Goal: Transaction & Acquisition: Purchase product/service

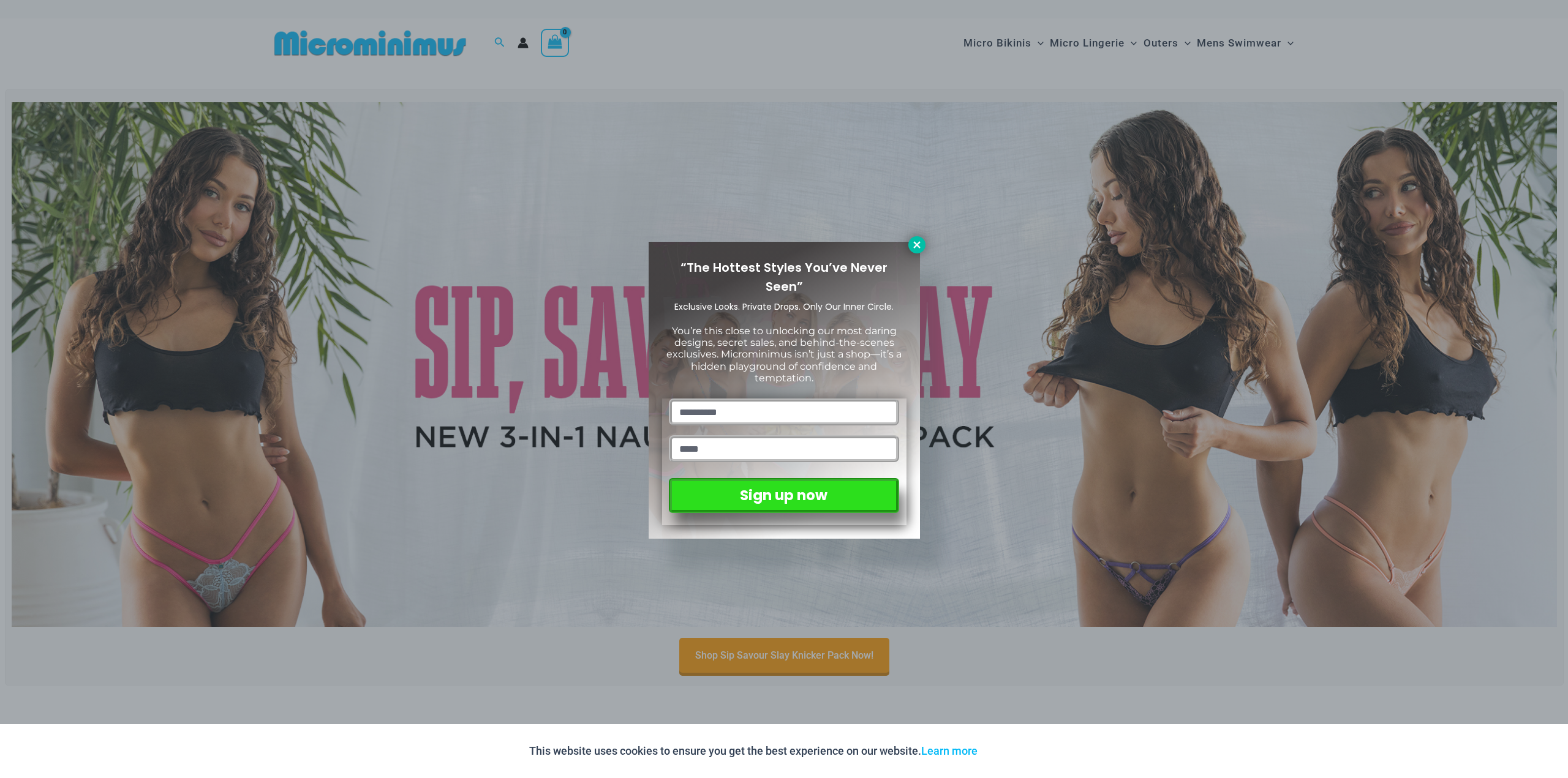
click at [922, 243] on button at bounding box center [917, 245] width 17 height 17
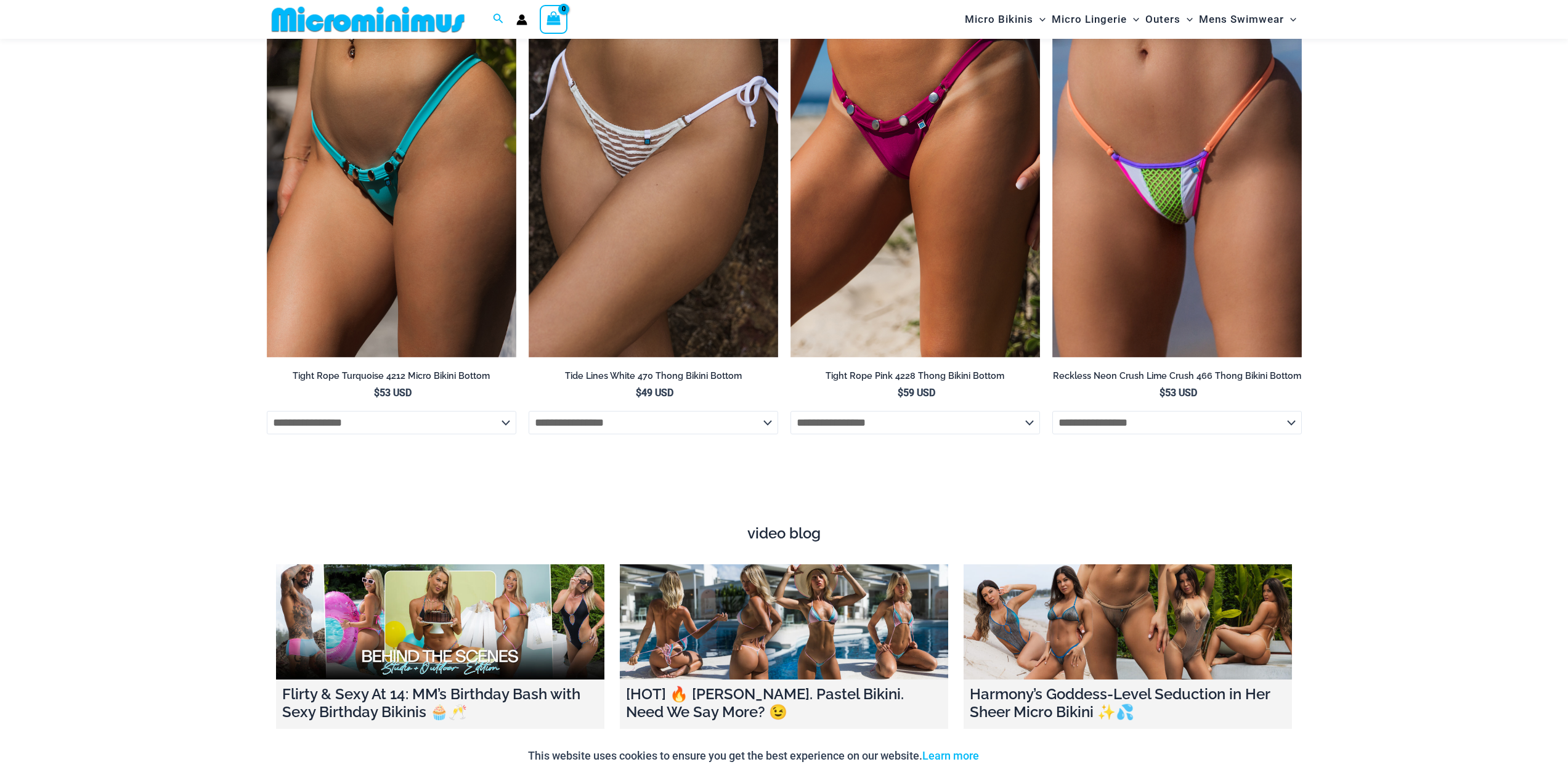
scroll to position [3995, 0]
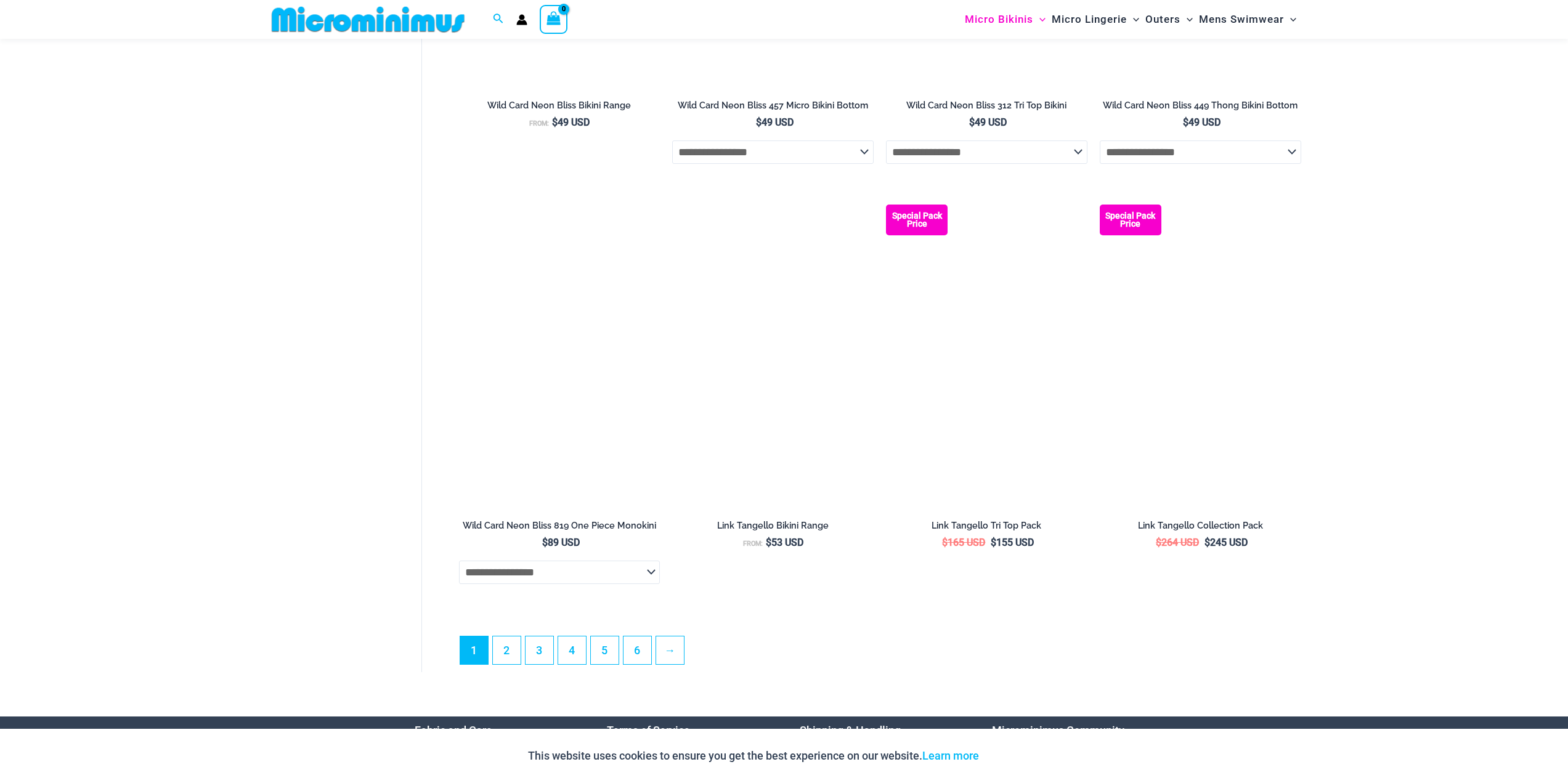
scroll to position [3194, 0]
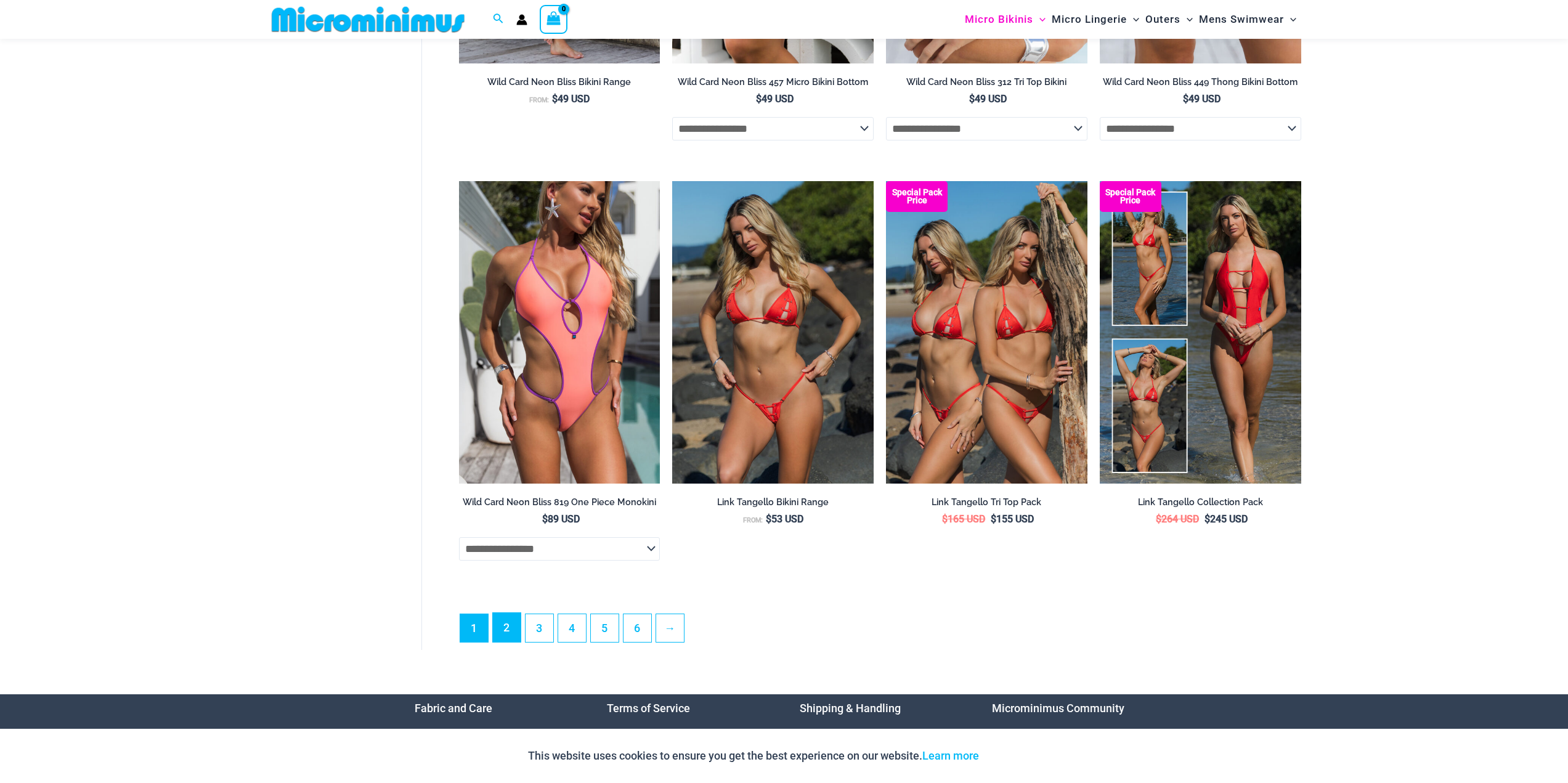
click at [500, 642] on link "2" at bounding box center [507, 628] width 28 height 29
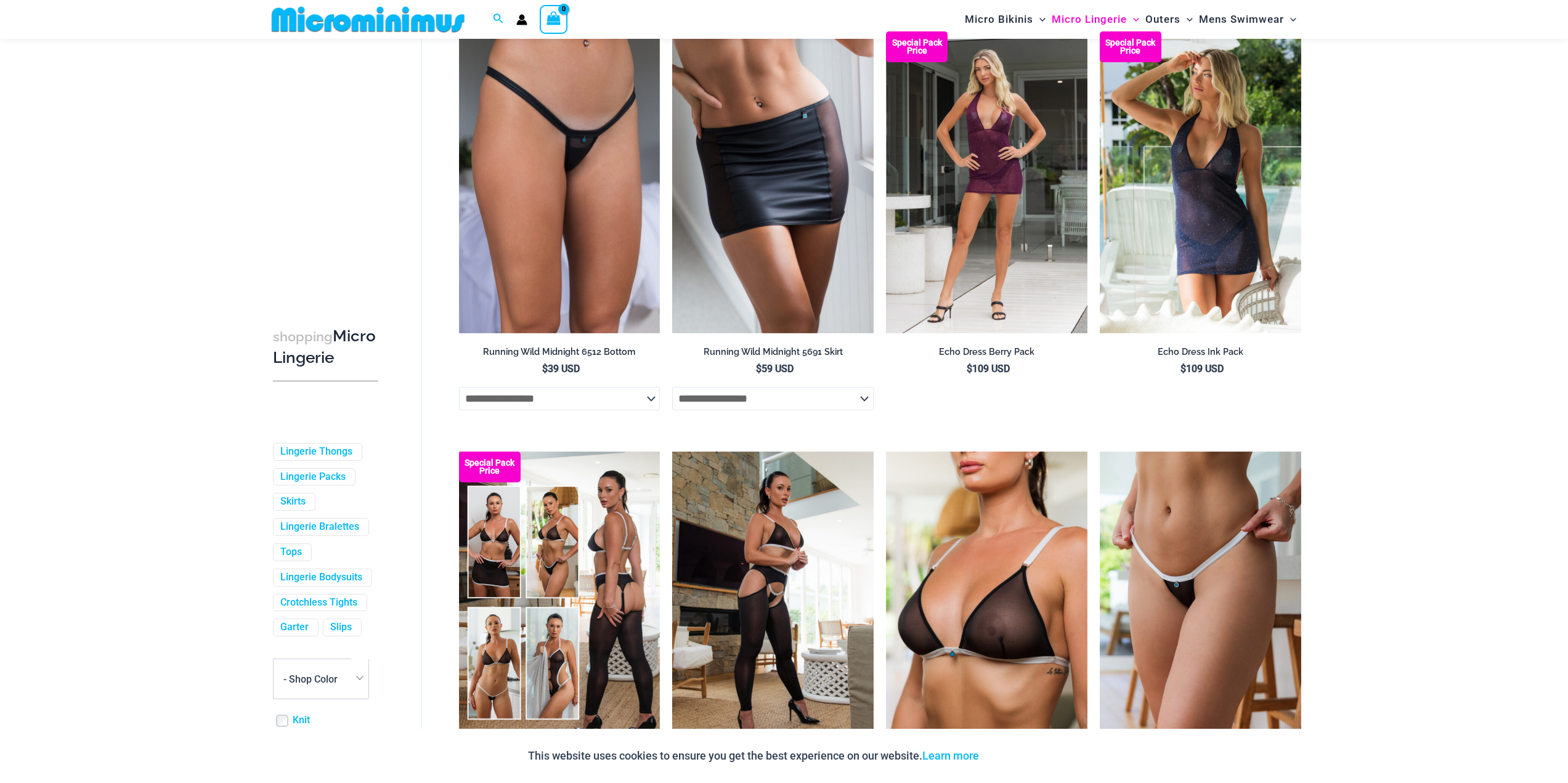
scroll to position [1962, 0]
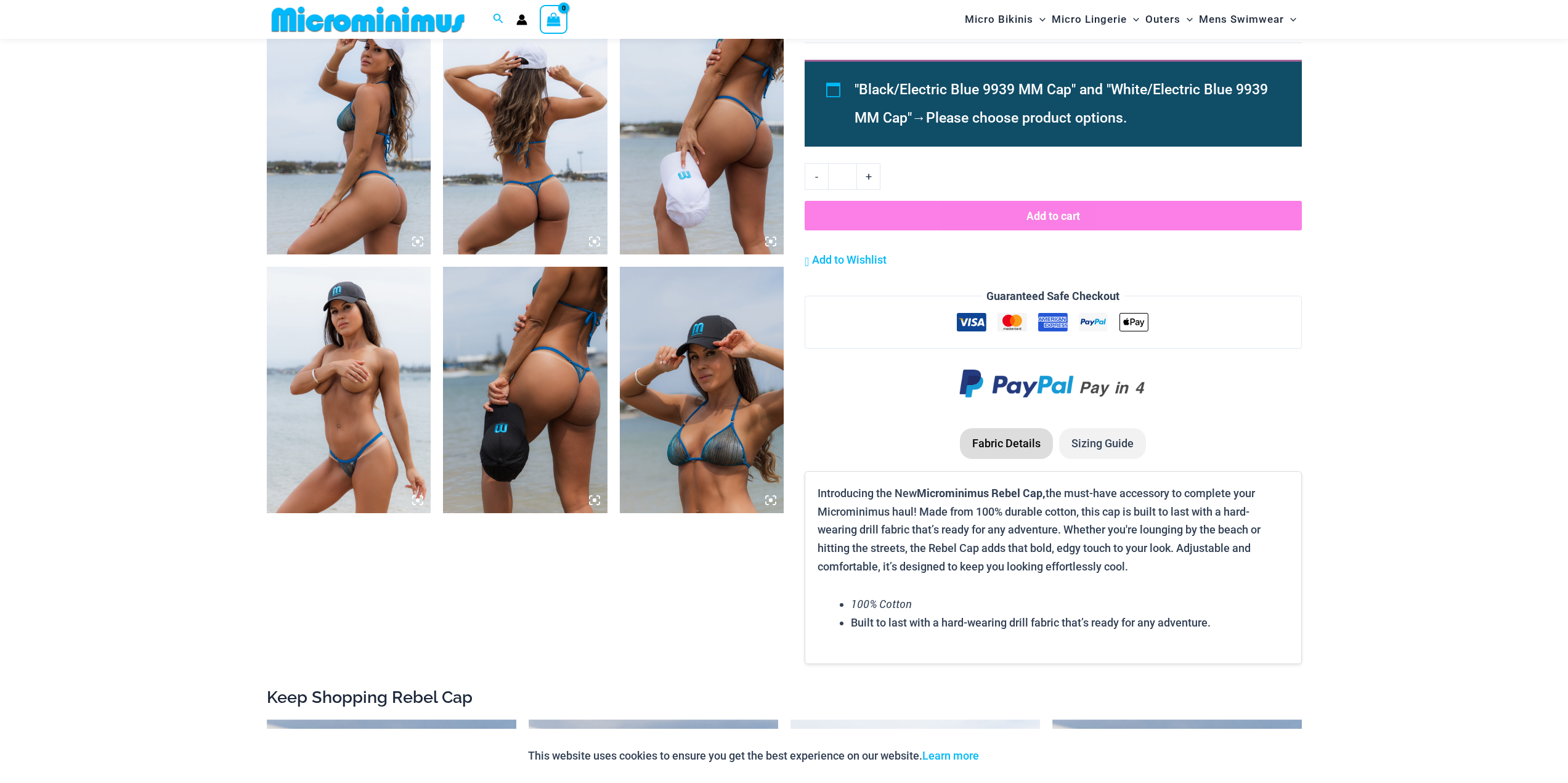
scroll to position [913, 0]
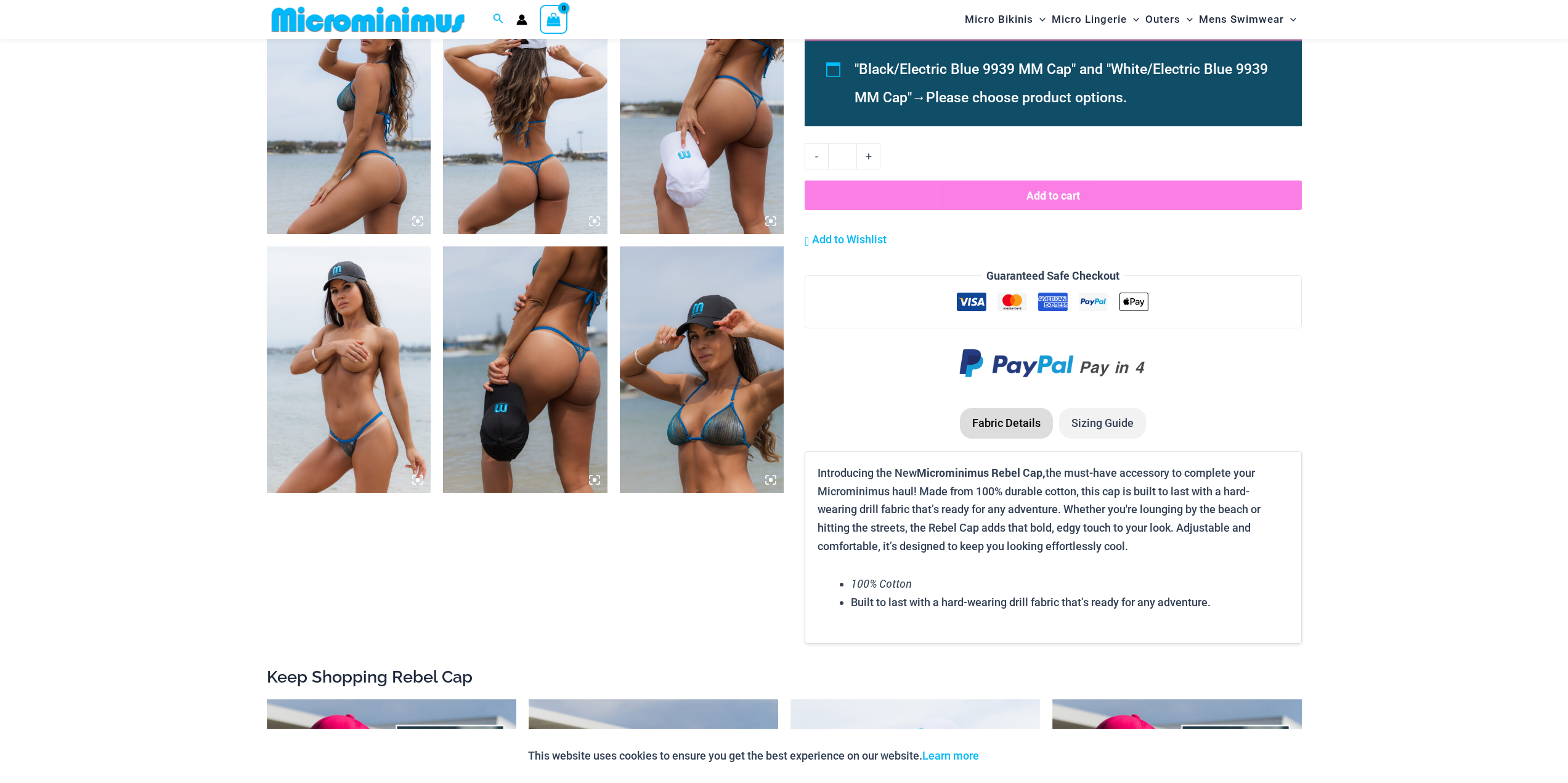
click at [735, 396] on img at bounding box center [702, 370] width 165 height 246
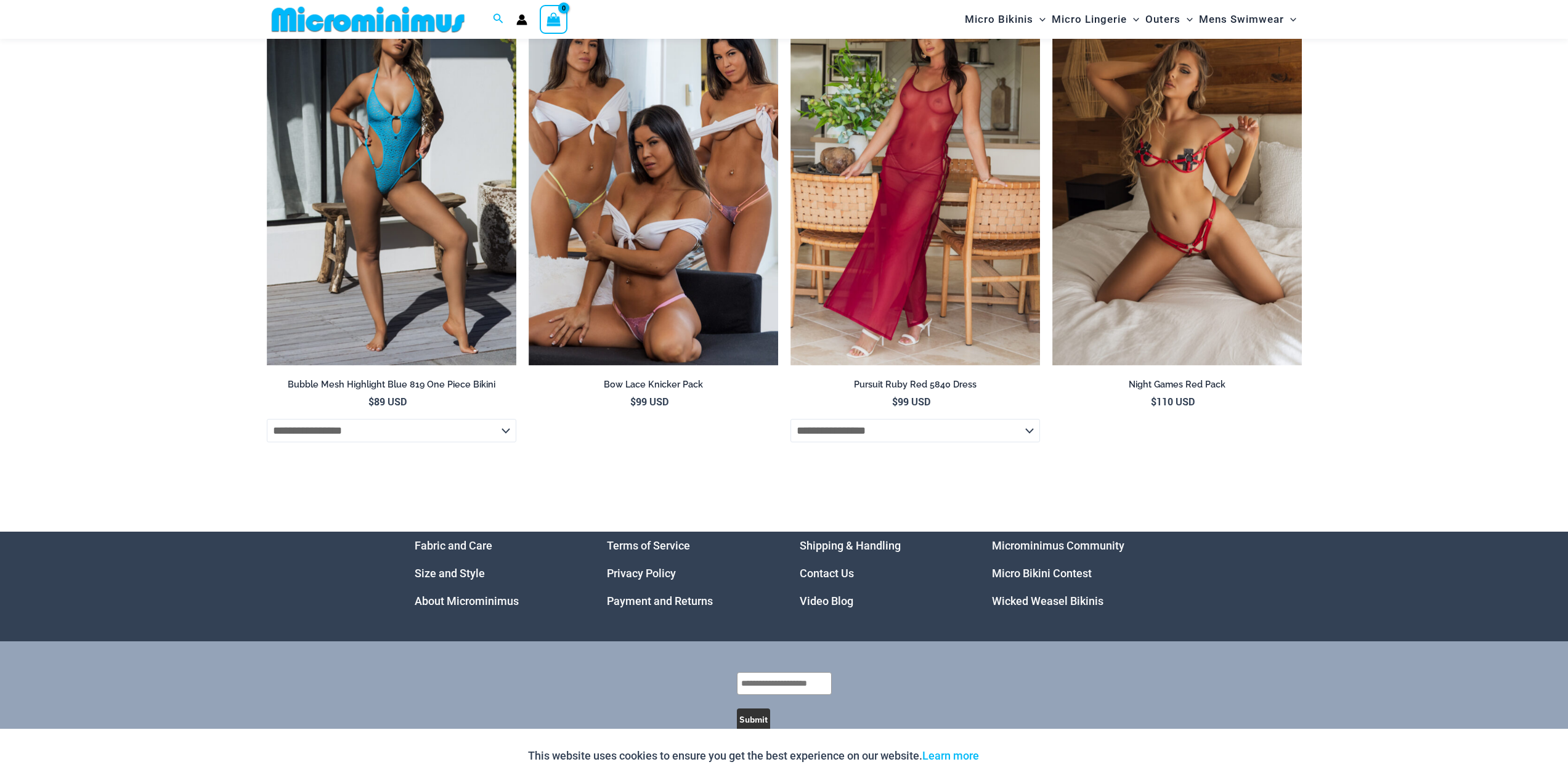
scroll to position [3982, 0]
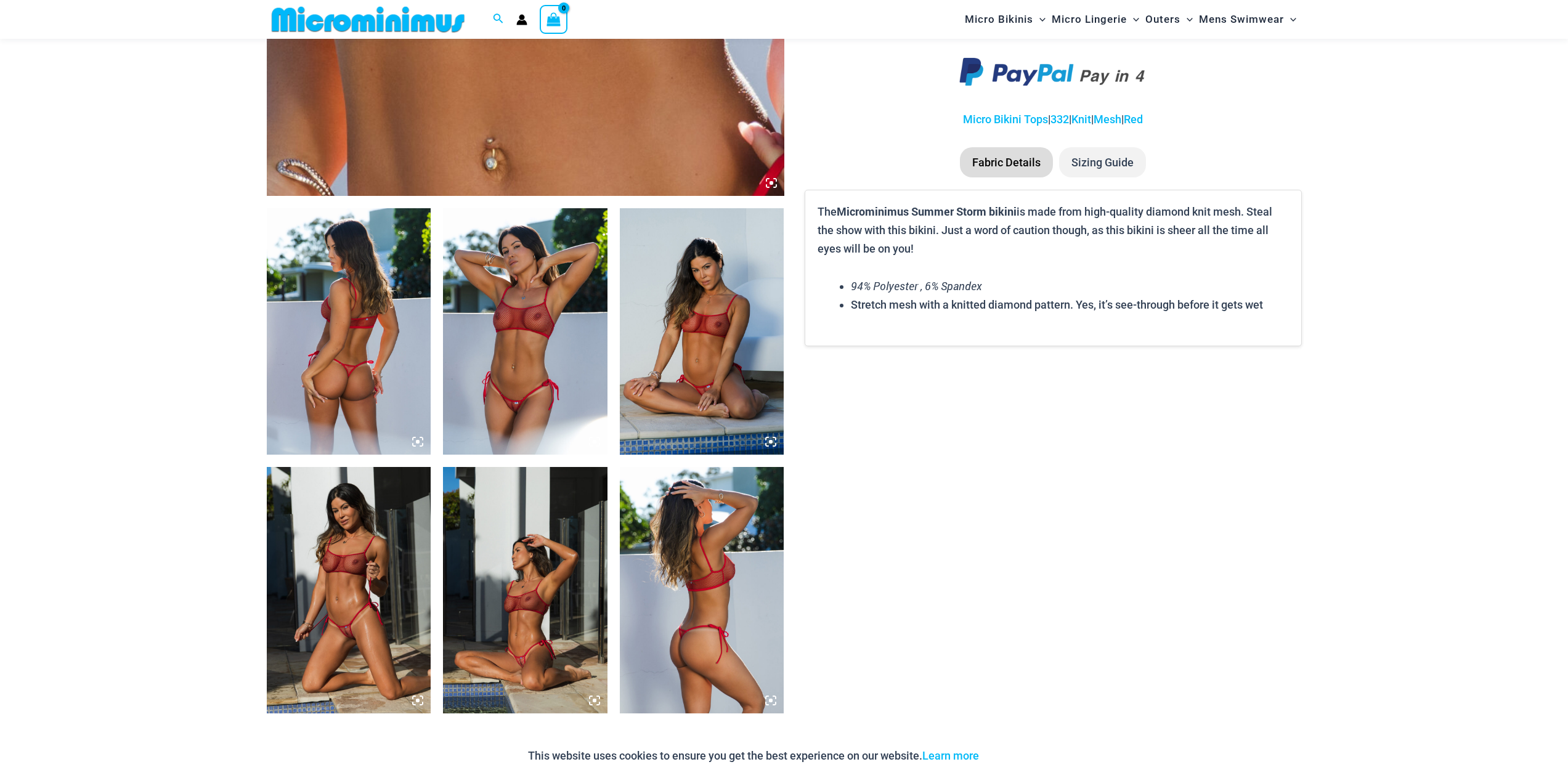
scroll to position [729, 0]
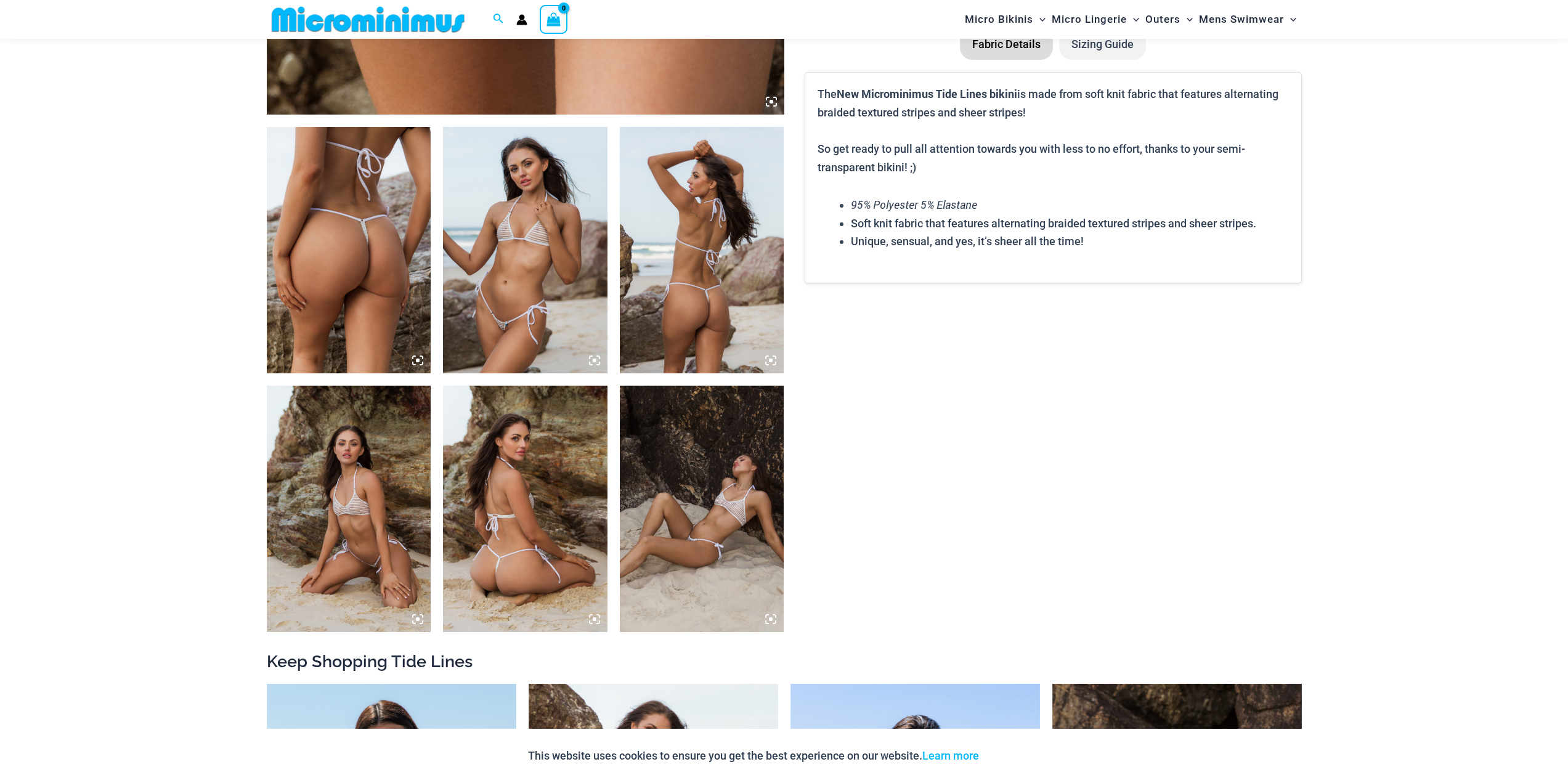
scroll to position [791, 0]
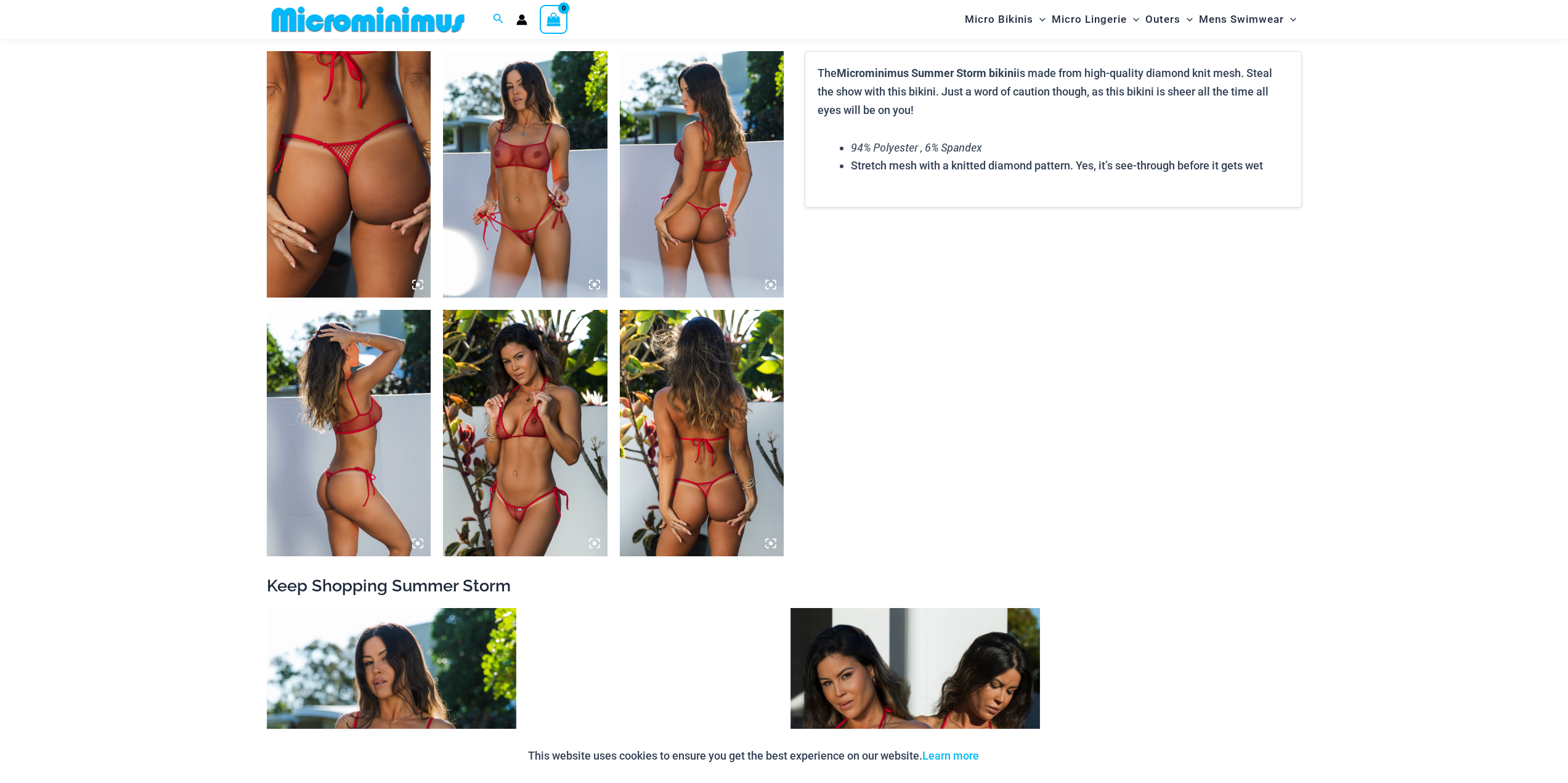
scroll to position [852, 0]
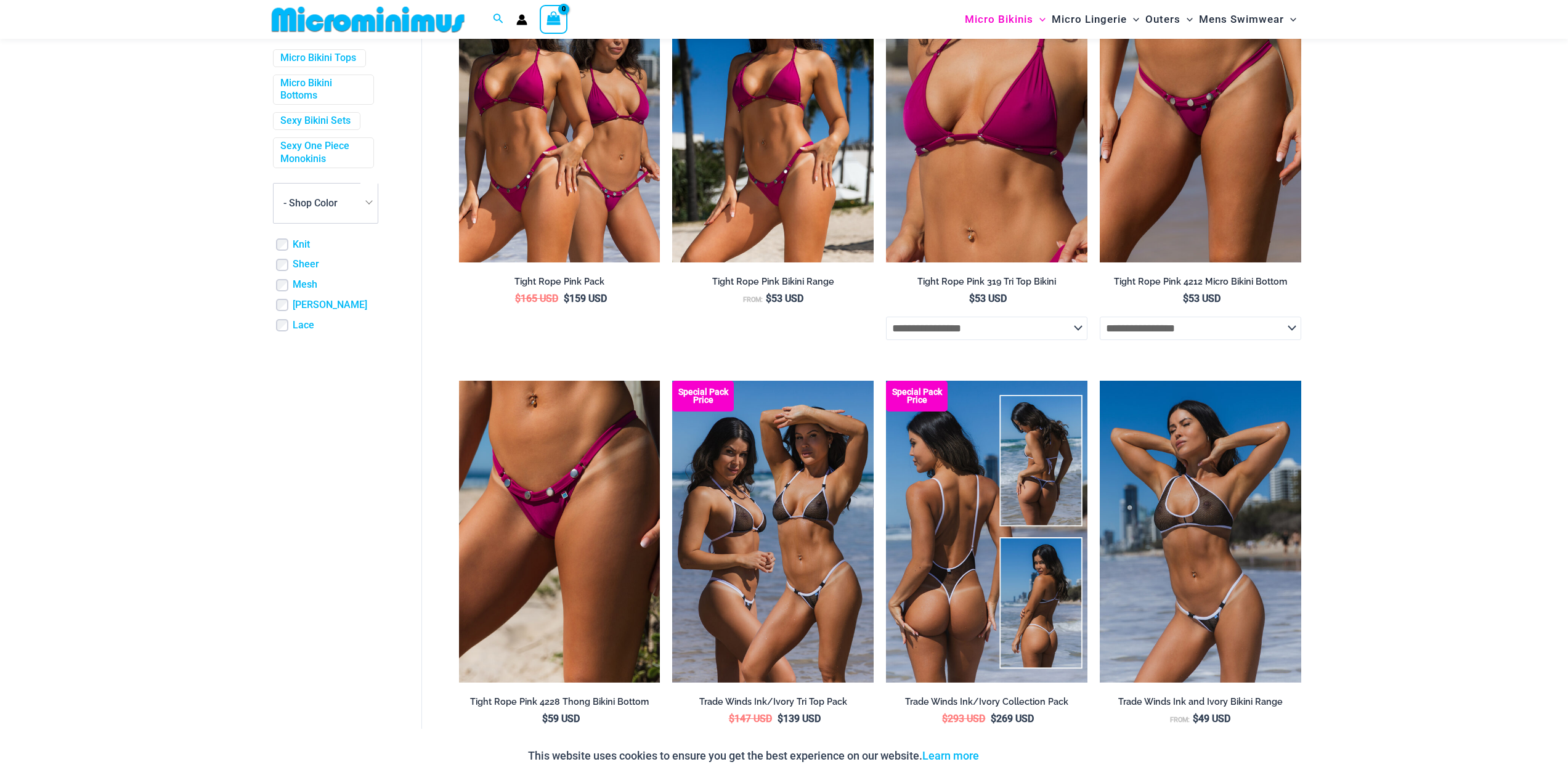
scroll to position [338, 0]
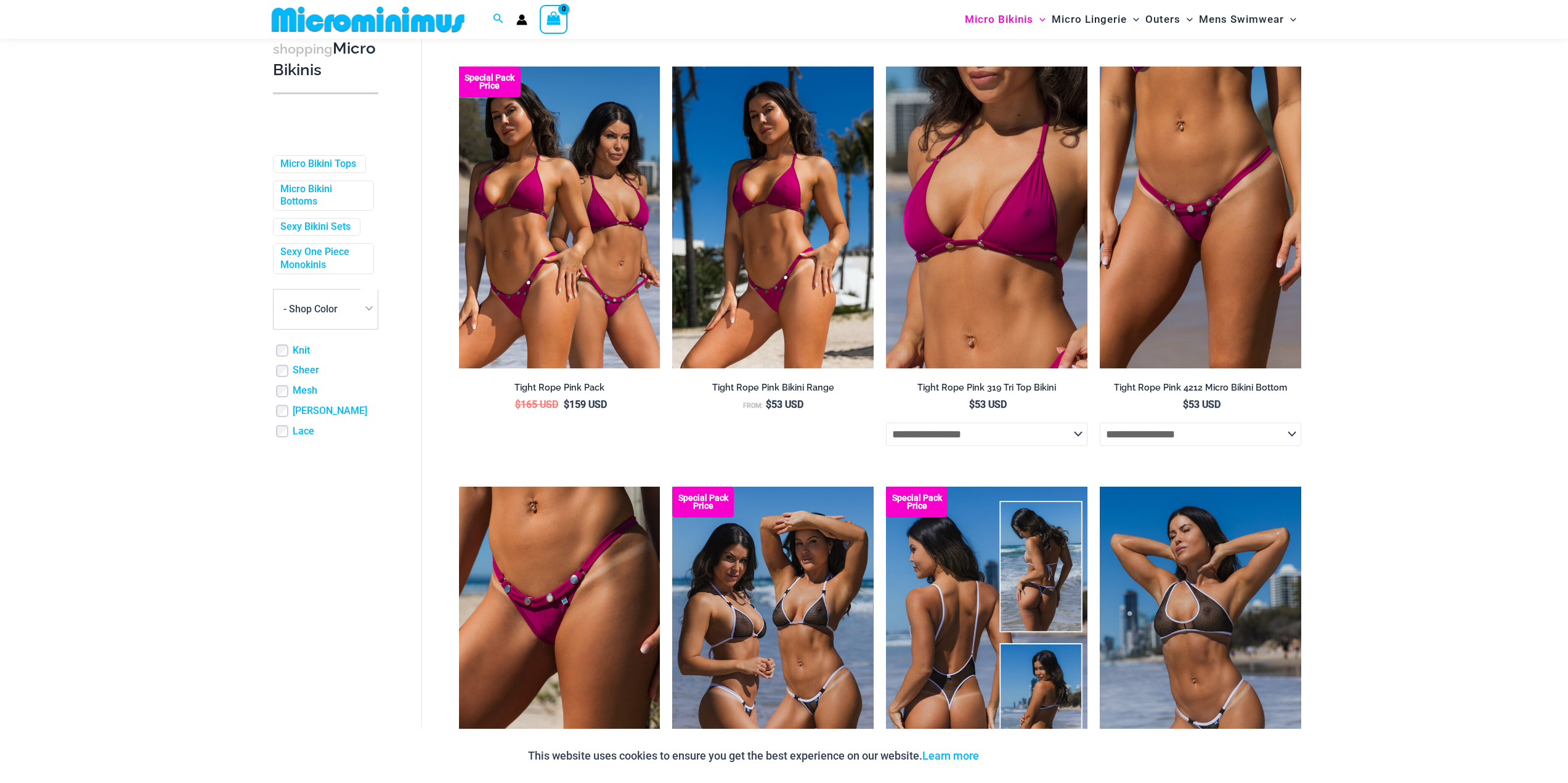
click at [970, 609] on img at bounding box center [986, 638] width 201 height 302
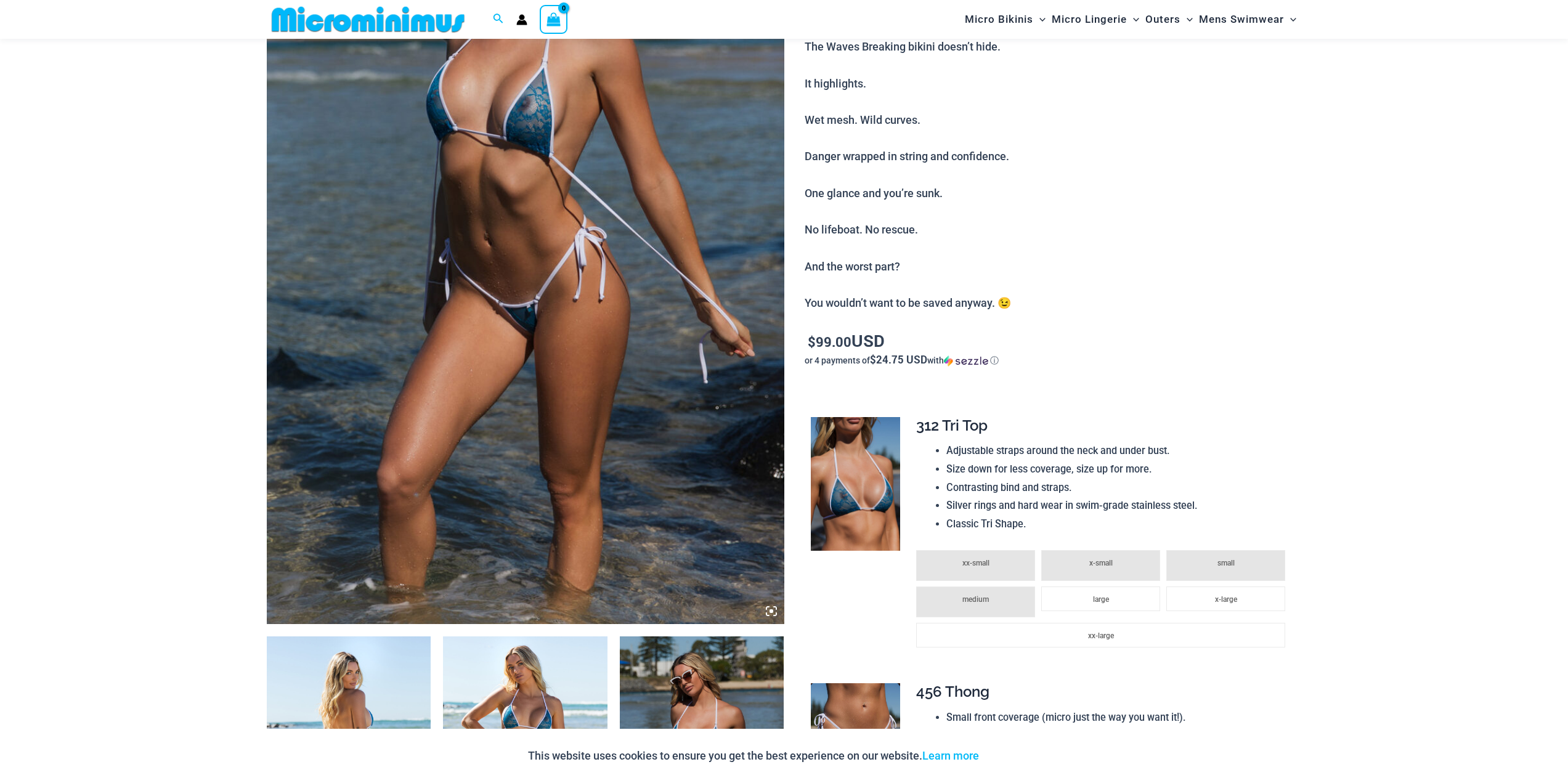
scroll to position [359, 0]
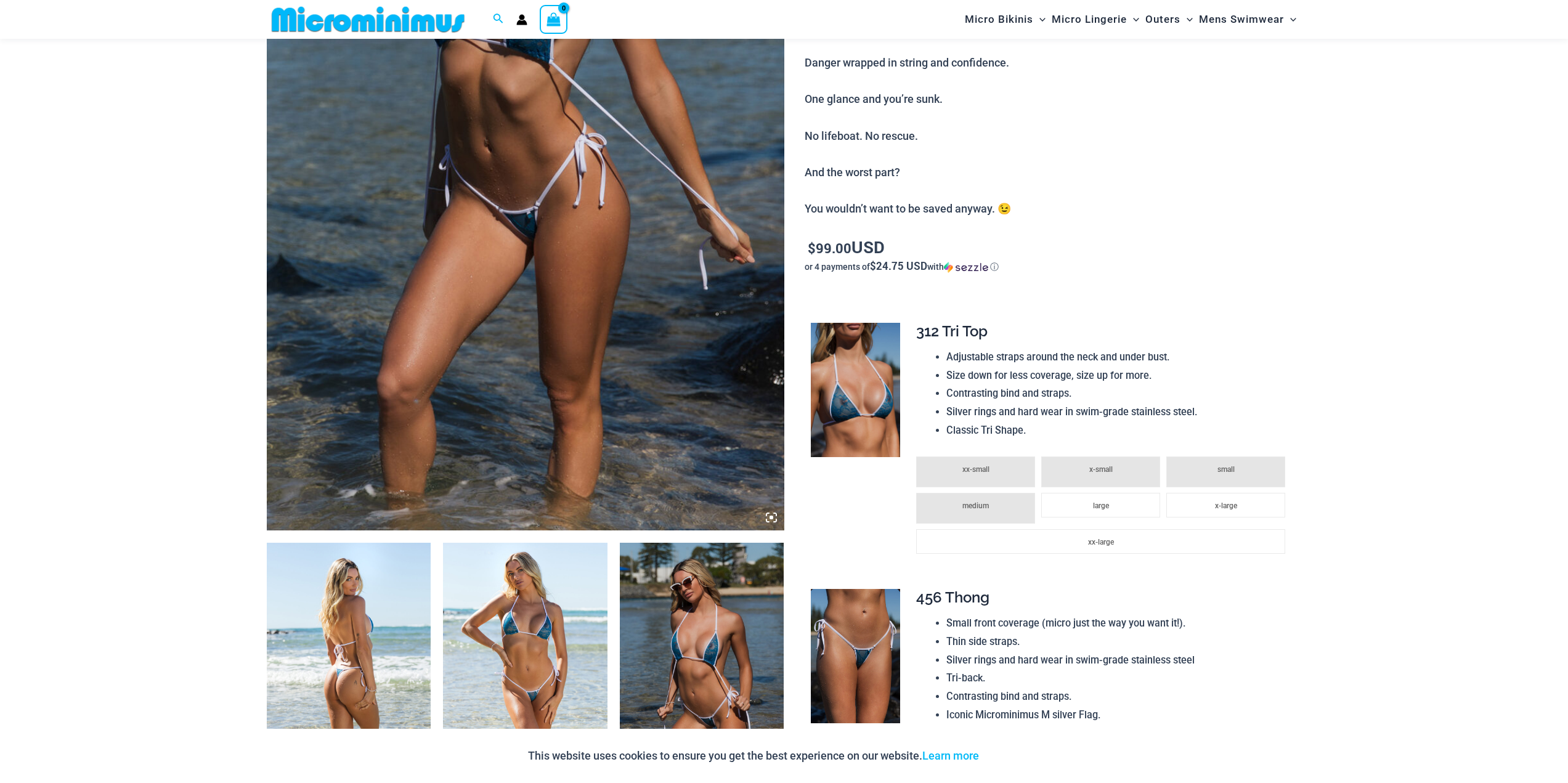
click at [539, 606] on img at bounding box center [525, 666] width 165 height 246
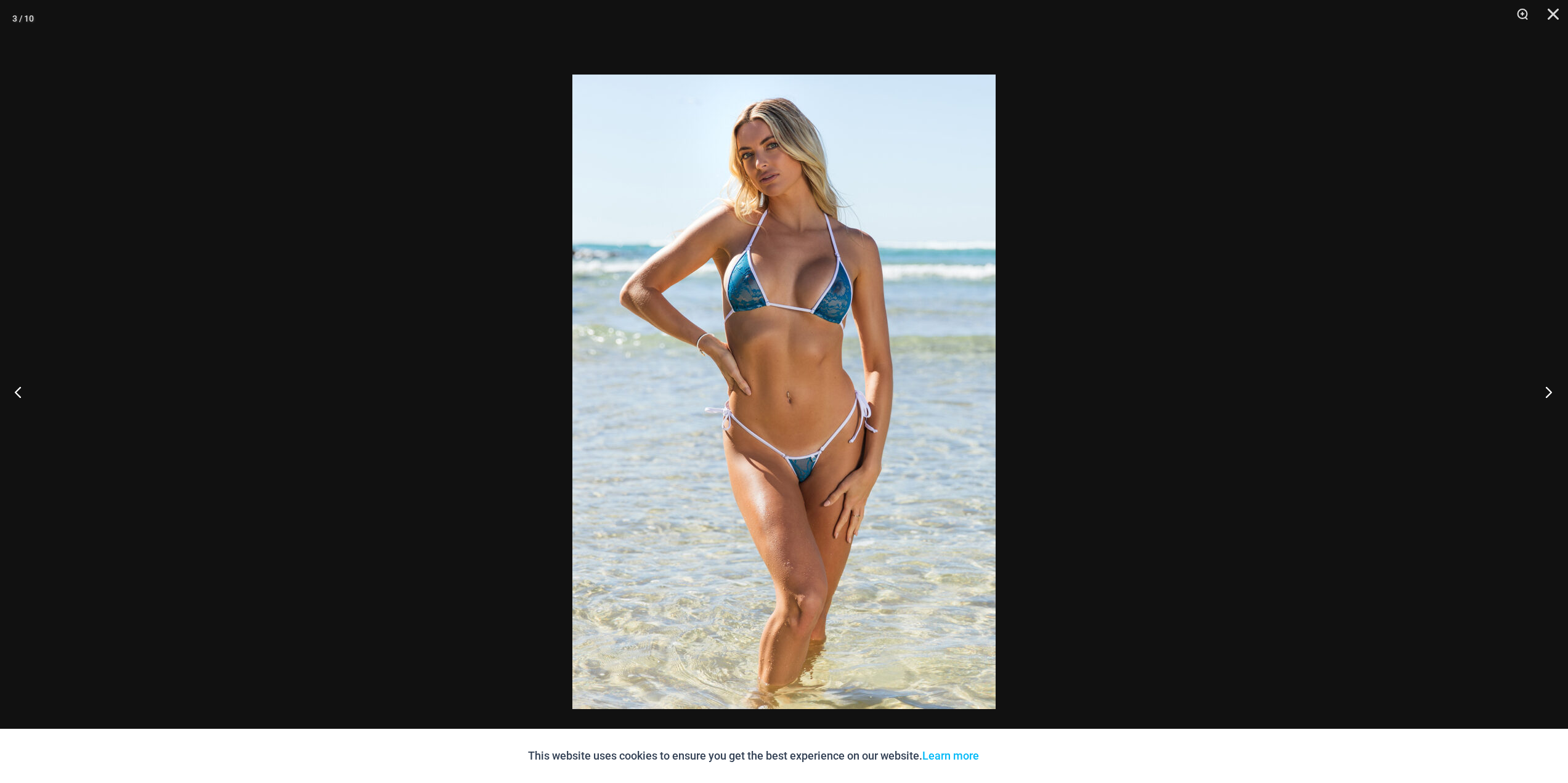
click at [1537, 387] on button "Next" at bounding box center [1545, 392] width 46 height 62
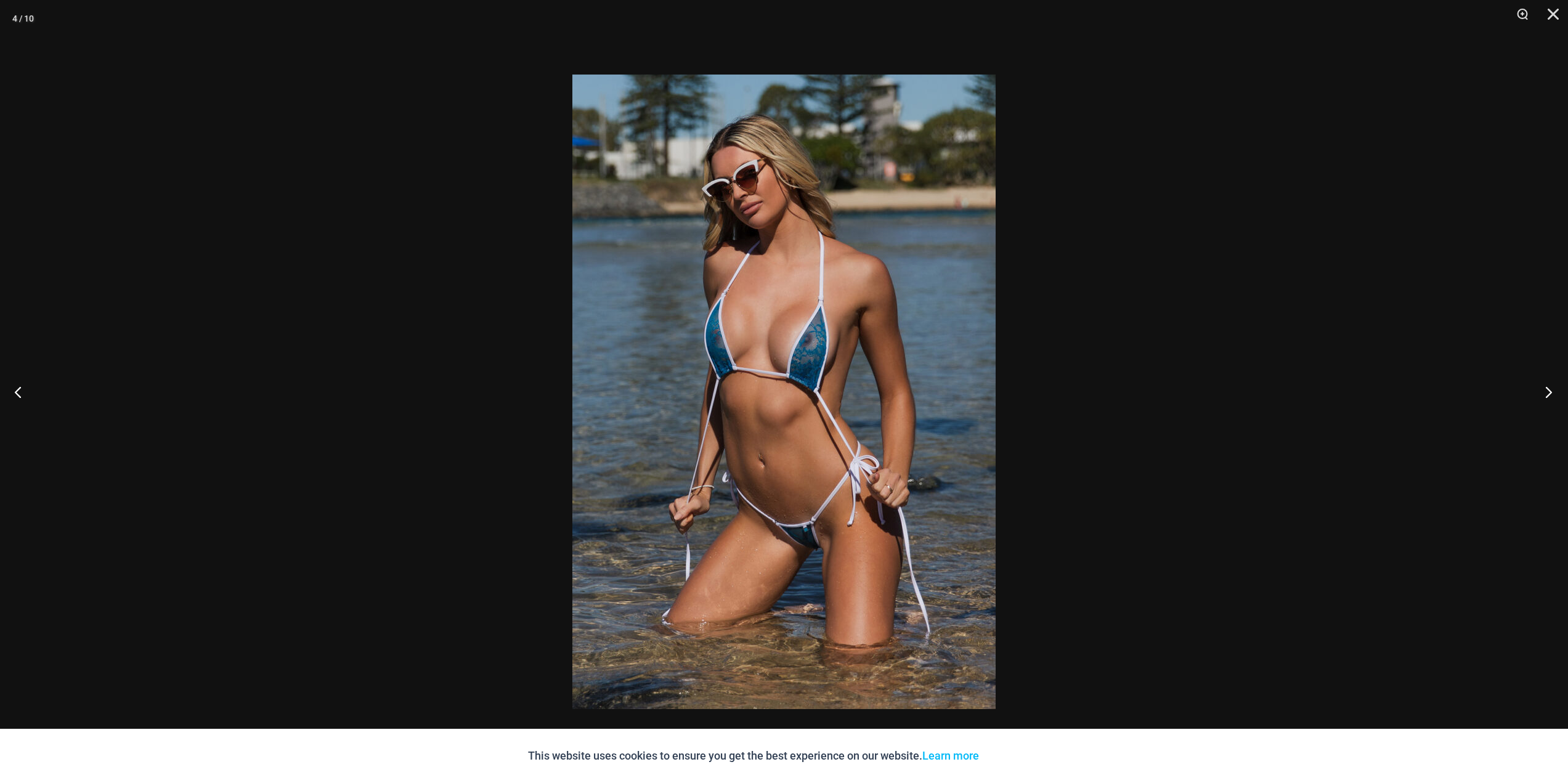
click at [1540, 386] on button "Next" at bounding box center [1545, 392] width 46 height 62
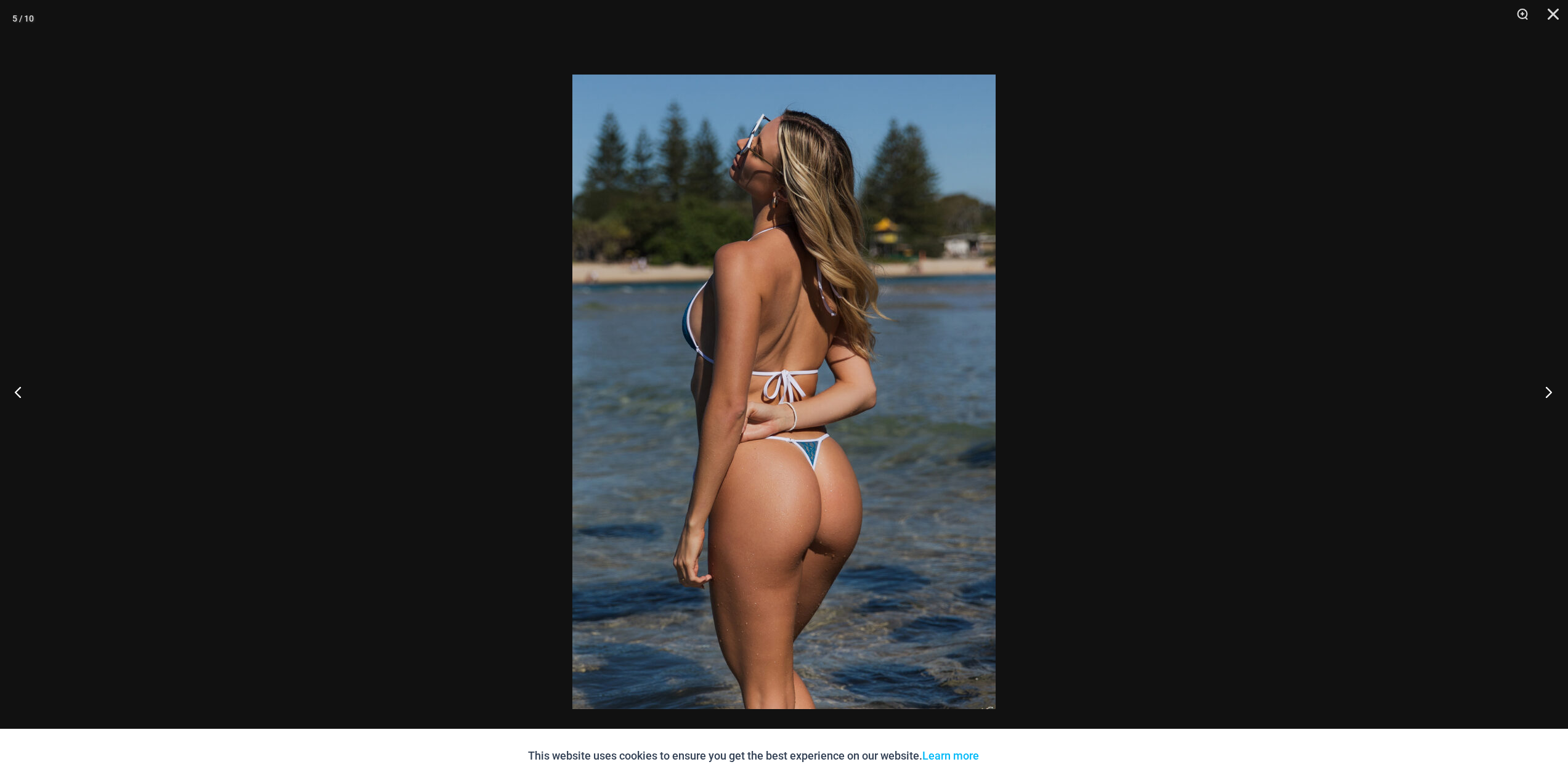
click at [1541, 384] on button "Next" at bounding box center [1545, 392] width 46 height 62
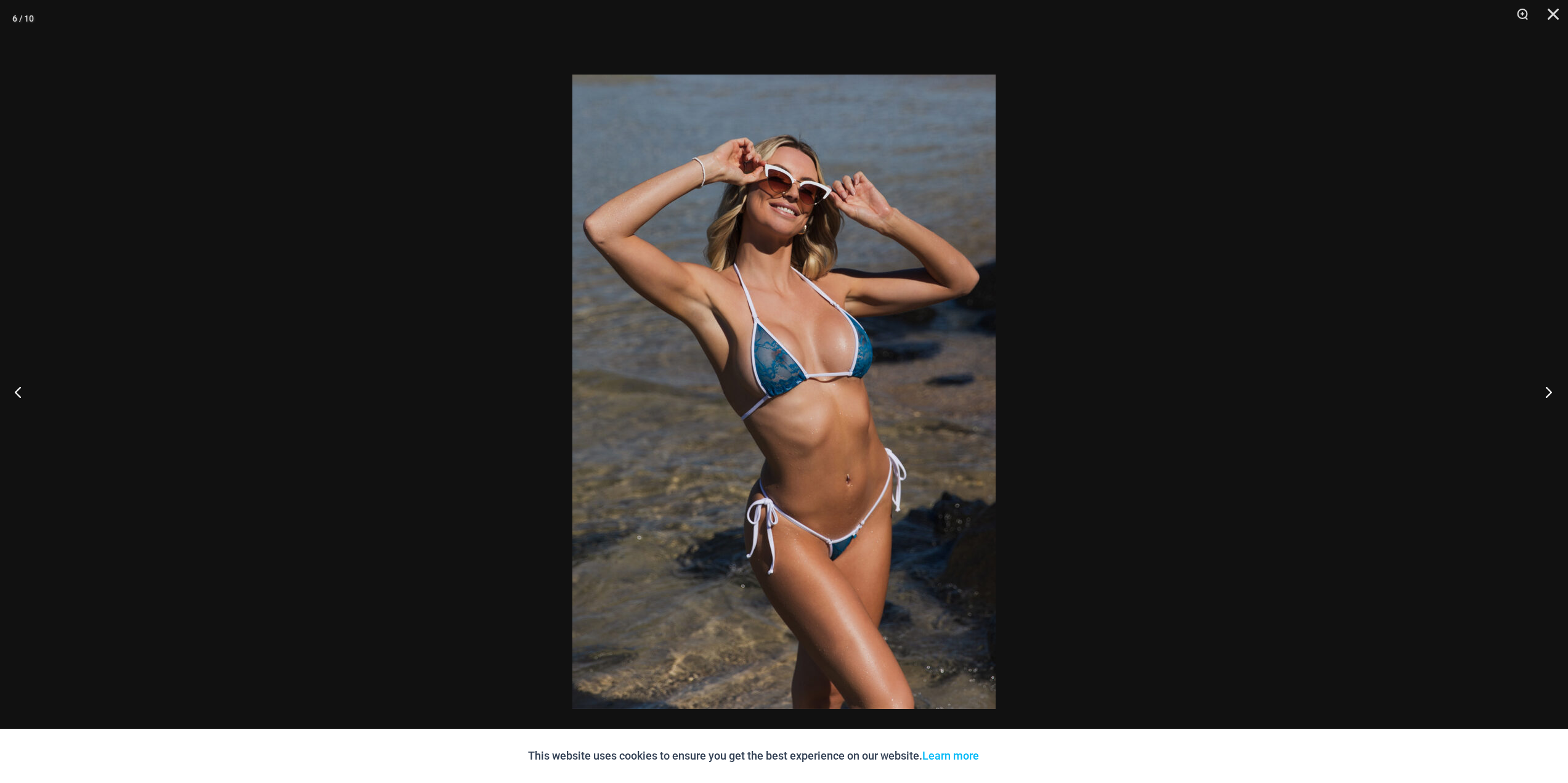
click at [1541, 384] on button "Next" at bounding box center [1545, 392] width 46 height 62
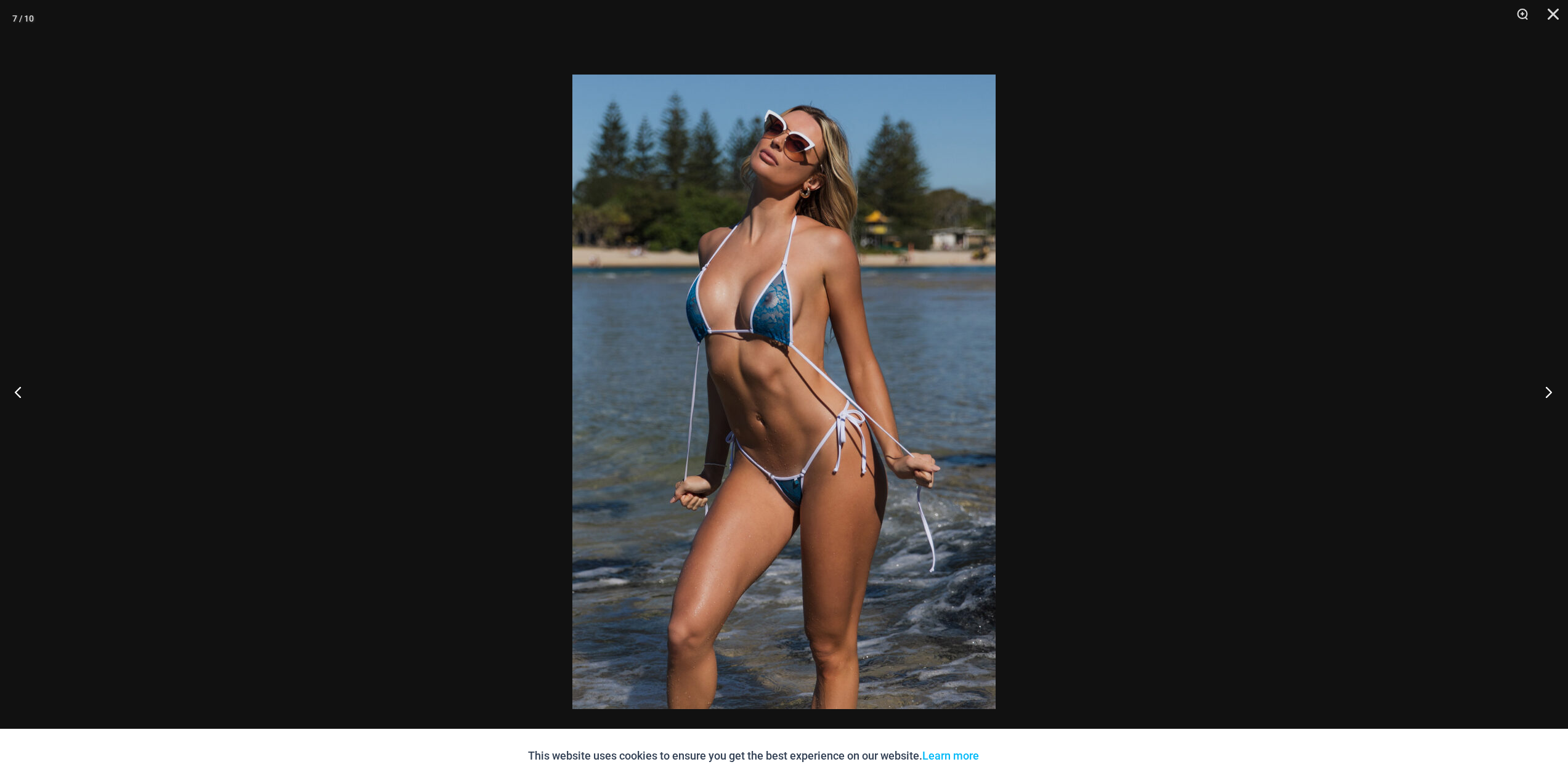
click at [1541, 384] on button "Next" at bounding box center [1545, 392] width 46 height 62
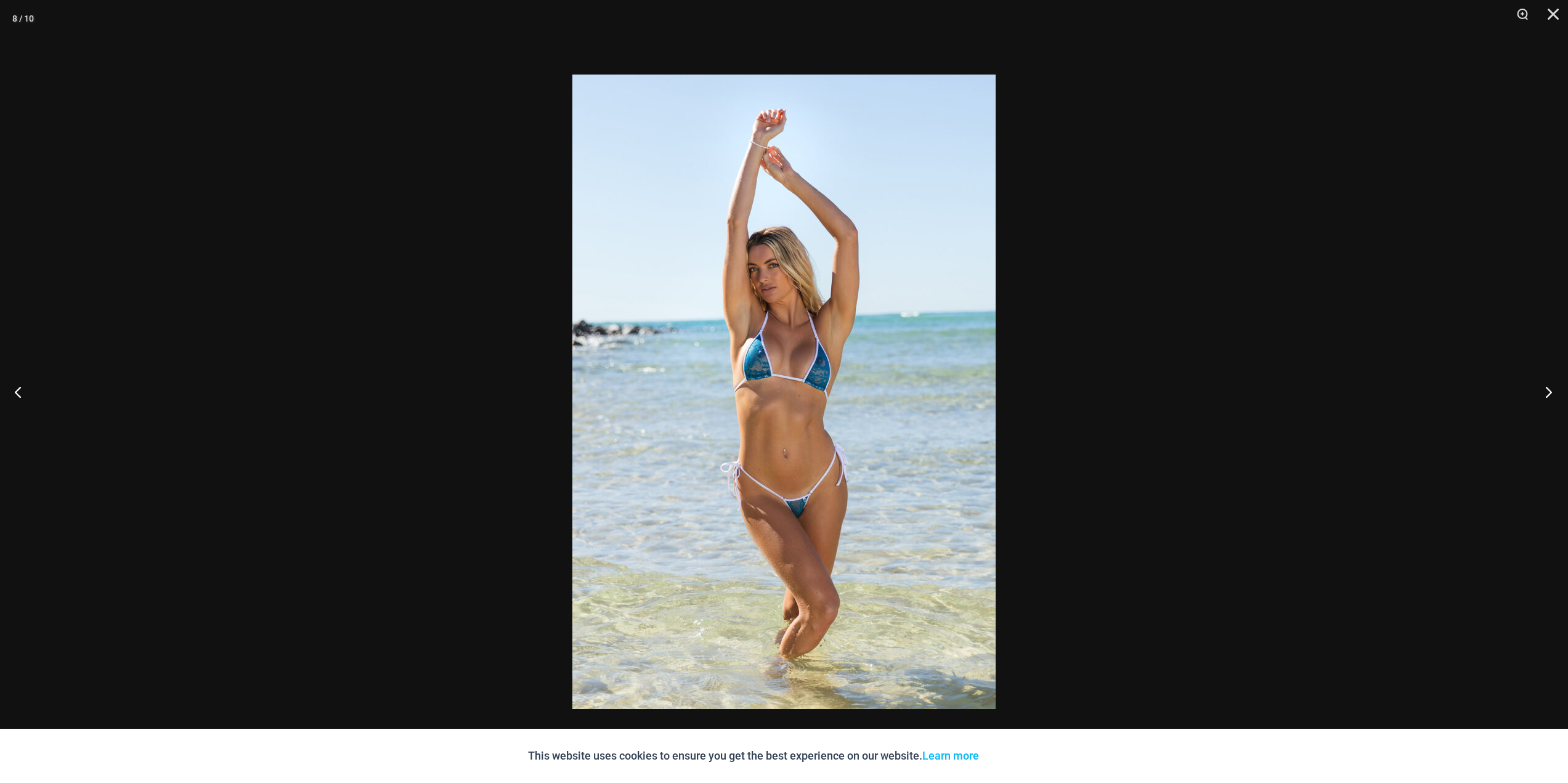
click at [1542, 384] on button "Next" at bounding box center [1545, 392] width 46 height 62
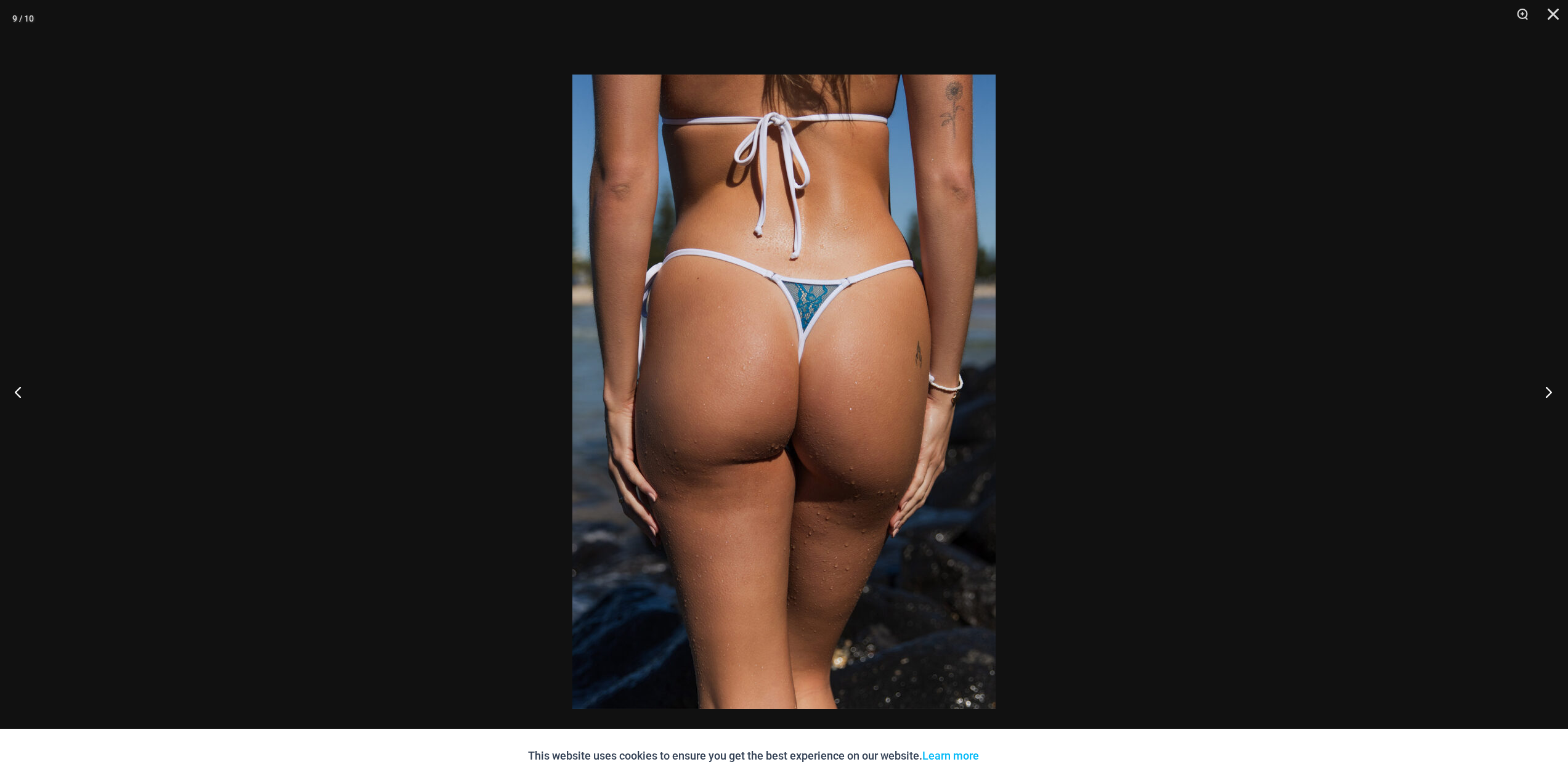
click at [1543, 384] on button "Next" at bounding box center [1545, 392] width 46 height 62
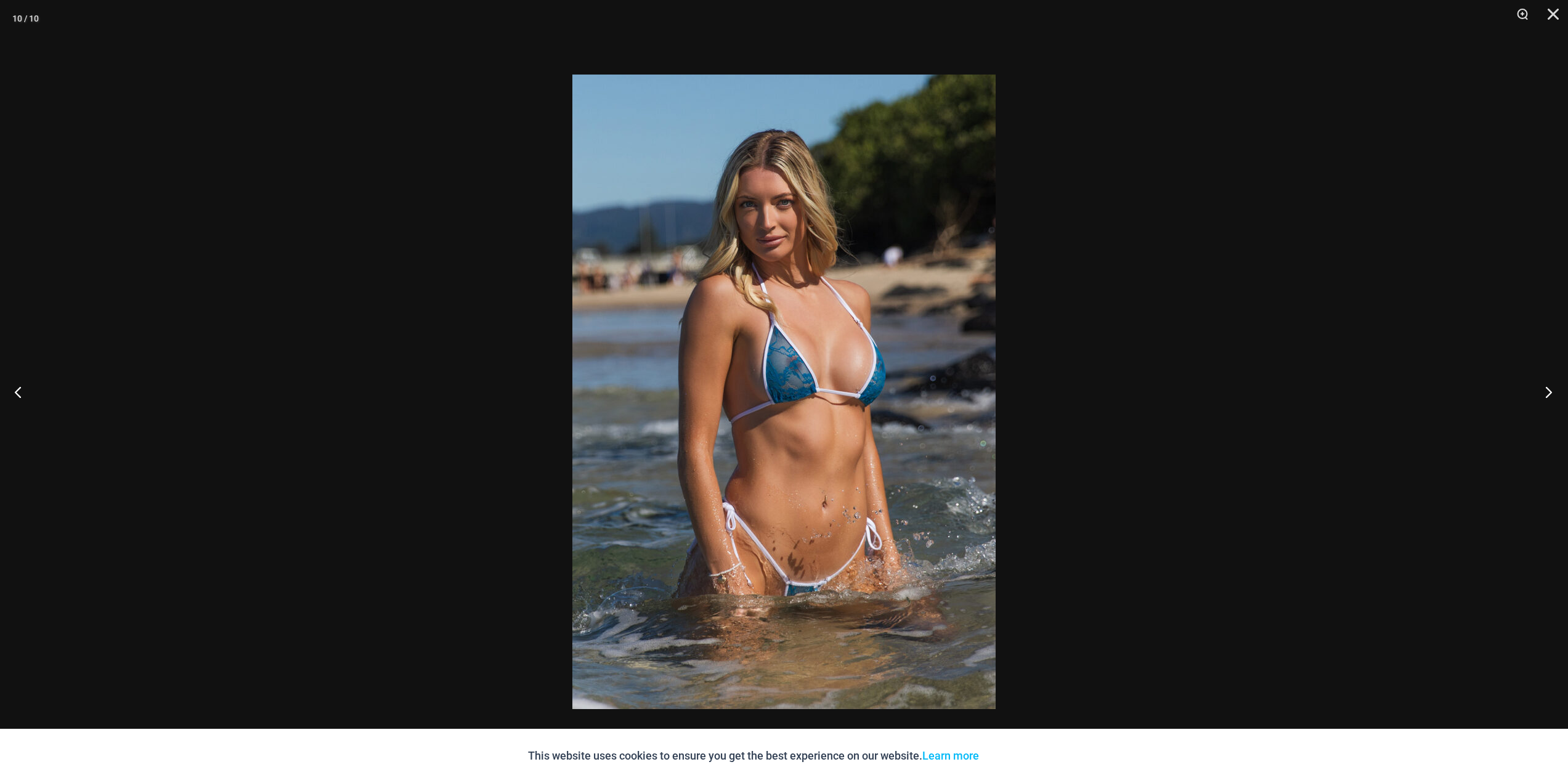
click at [1543, 384] on button "Next" at bounding box center [1545, 392] width 46 height 62
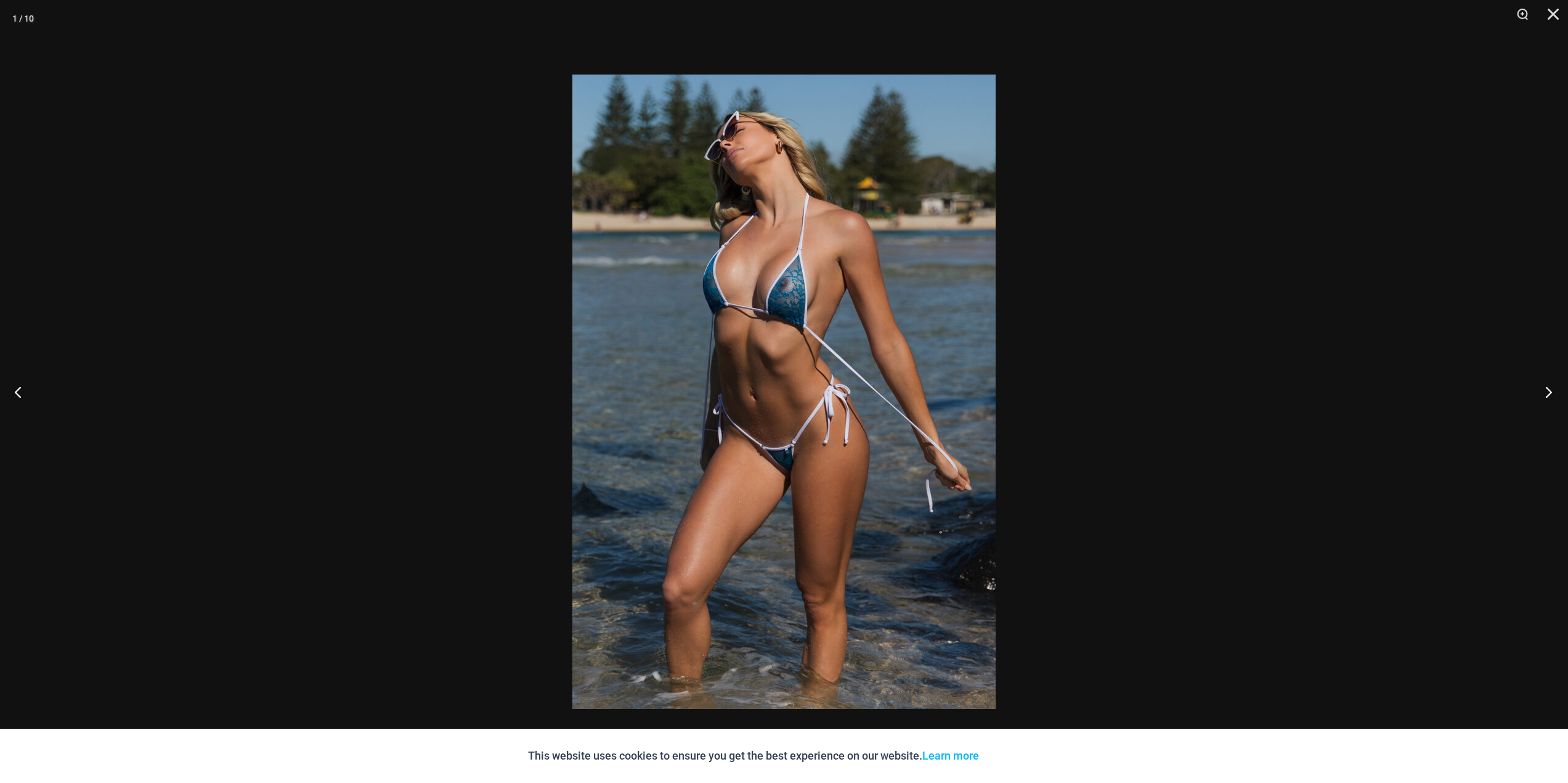
click at [1543, 384] on button "Next" at bounding box center [1545, 392] width 46 height 62
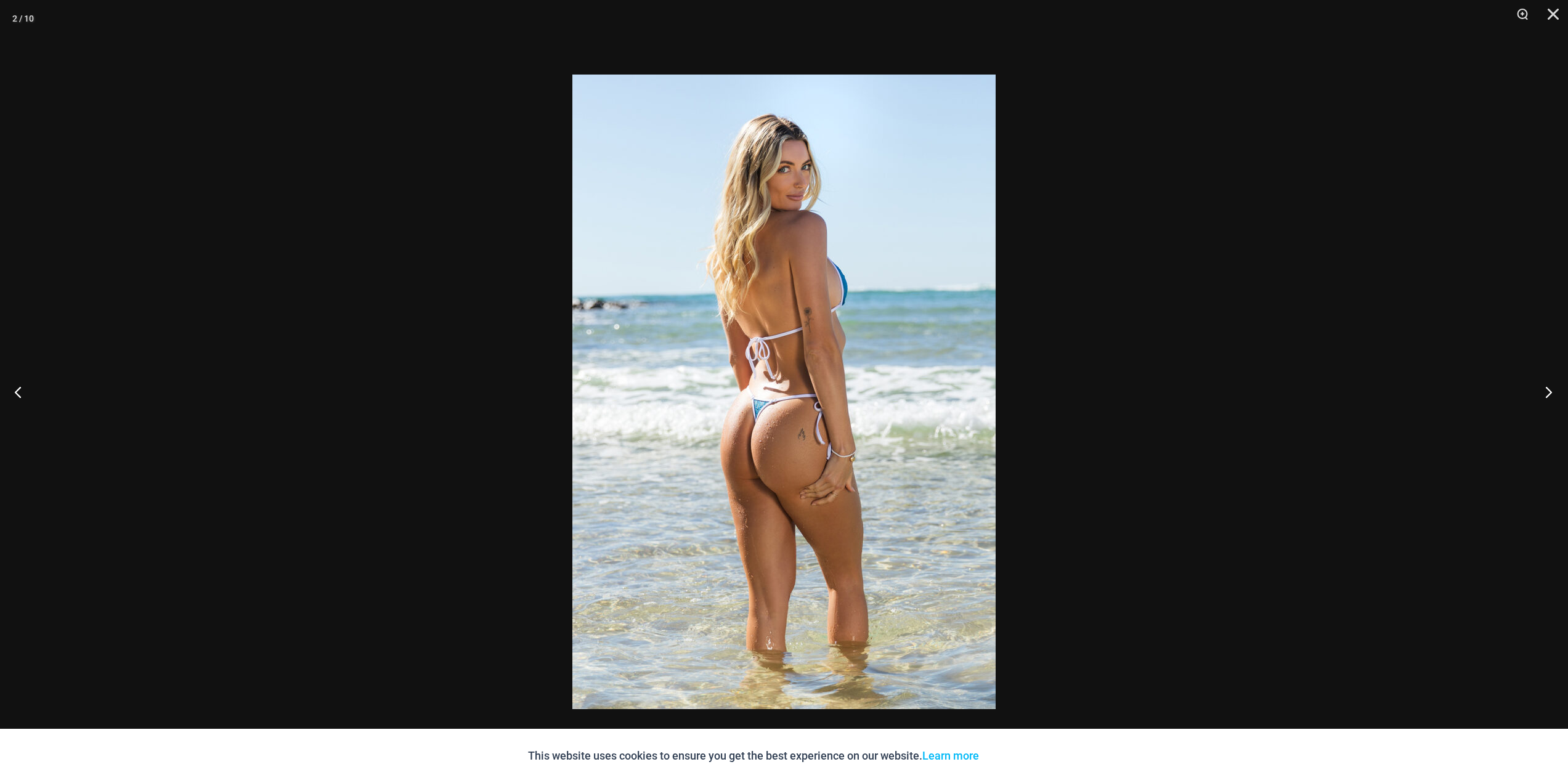
click at [1543, 384] on button "Next" at bounding box center [1545, 392] width 46 height 62
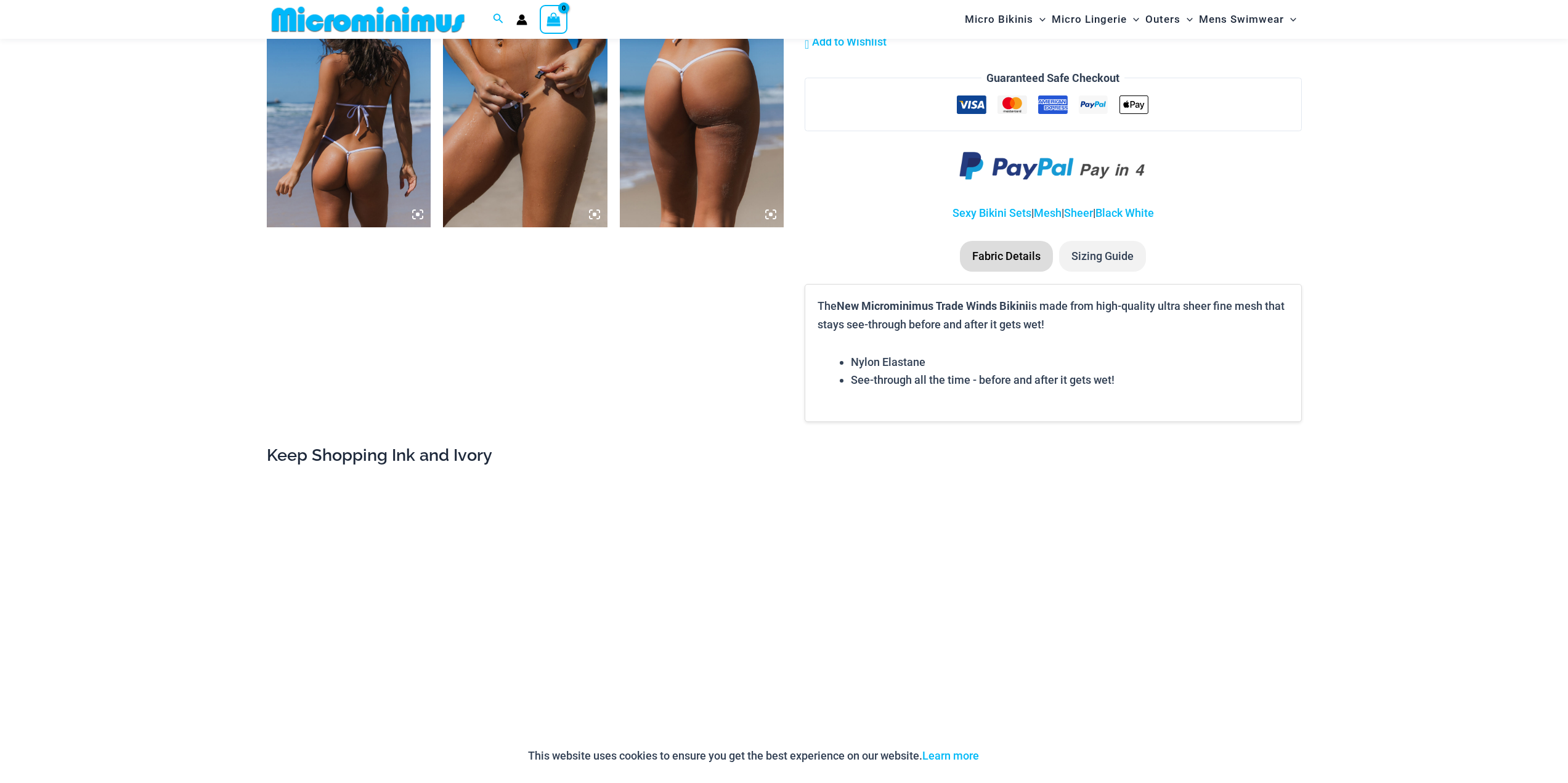
scroll to position [1962, 0]
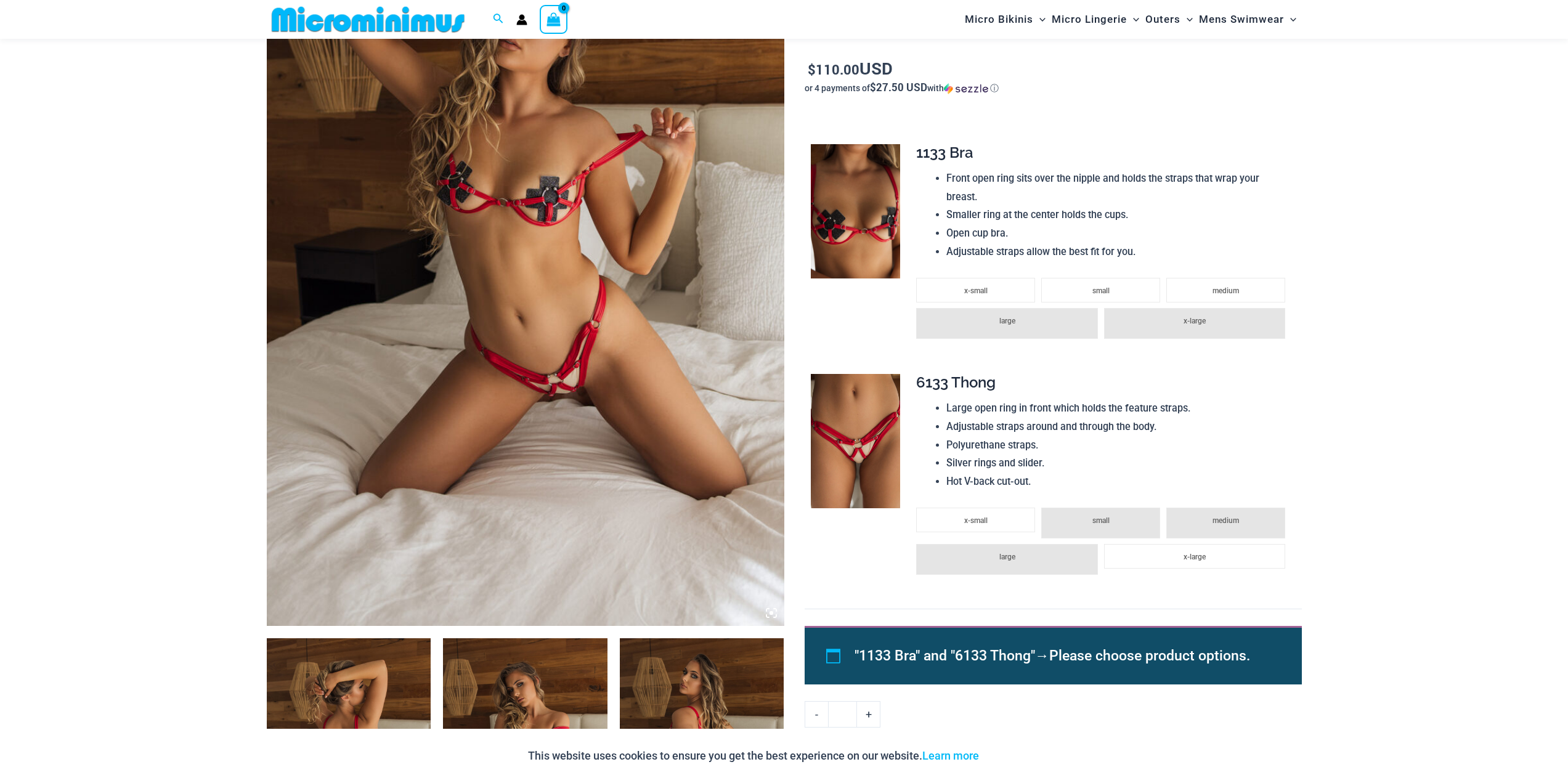
scroll to position [237, 0]
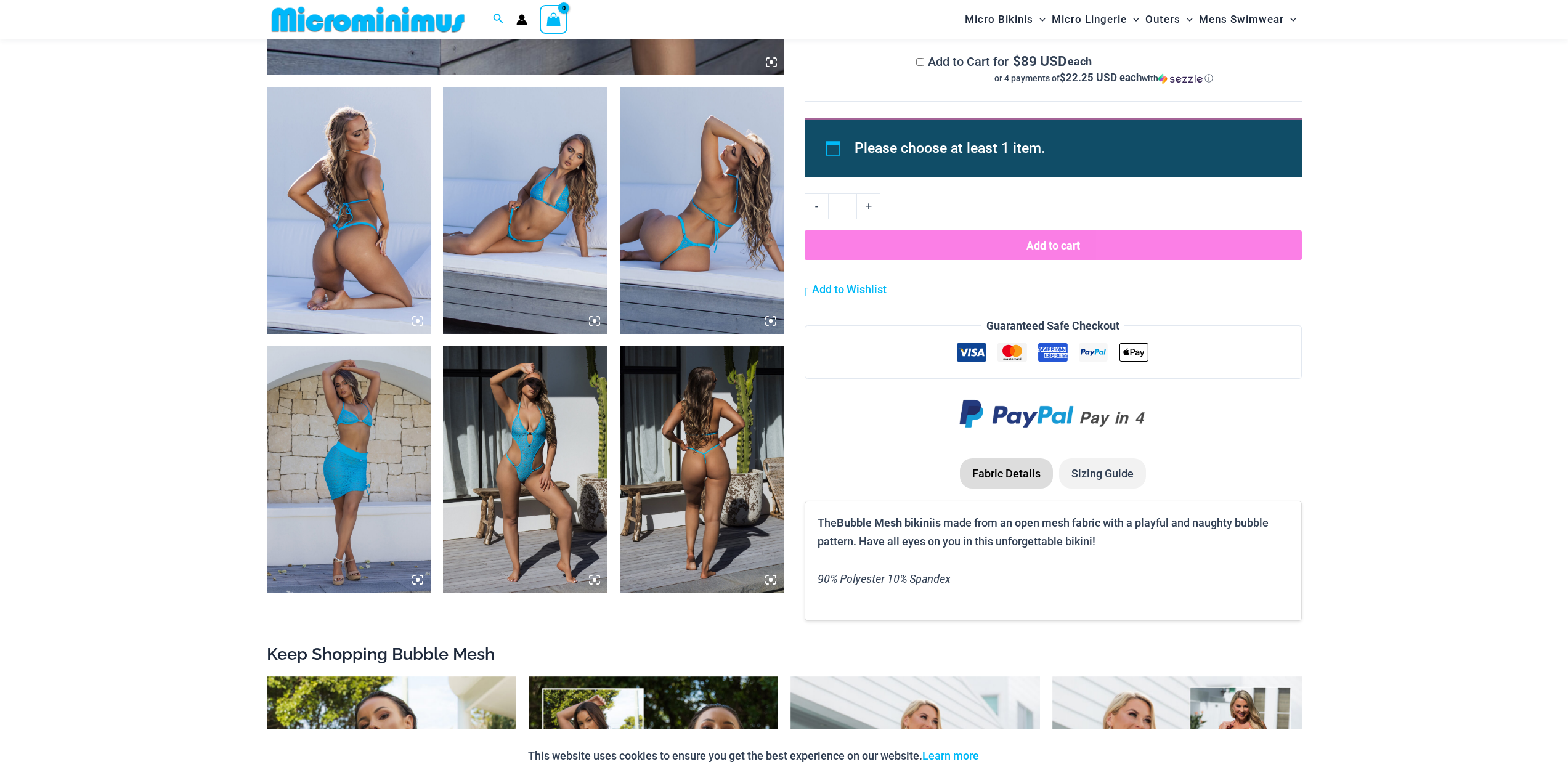
scroll to position [975, 0]
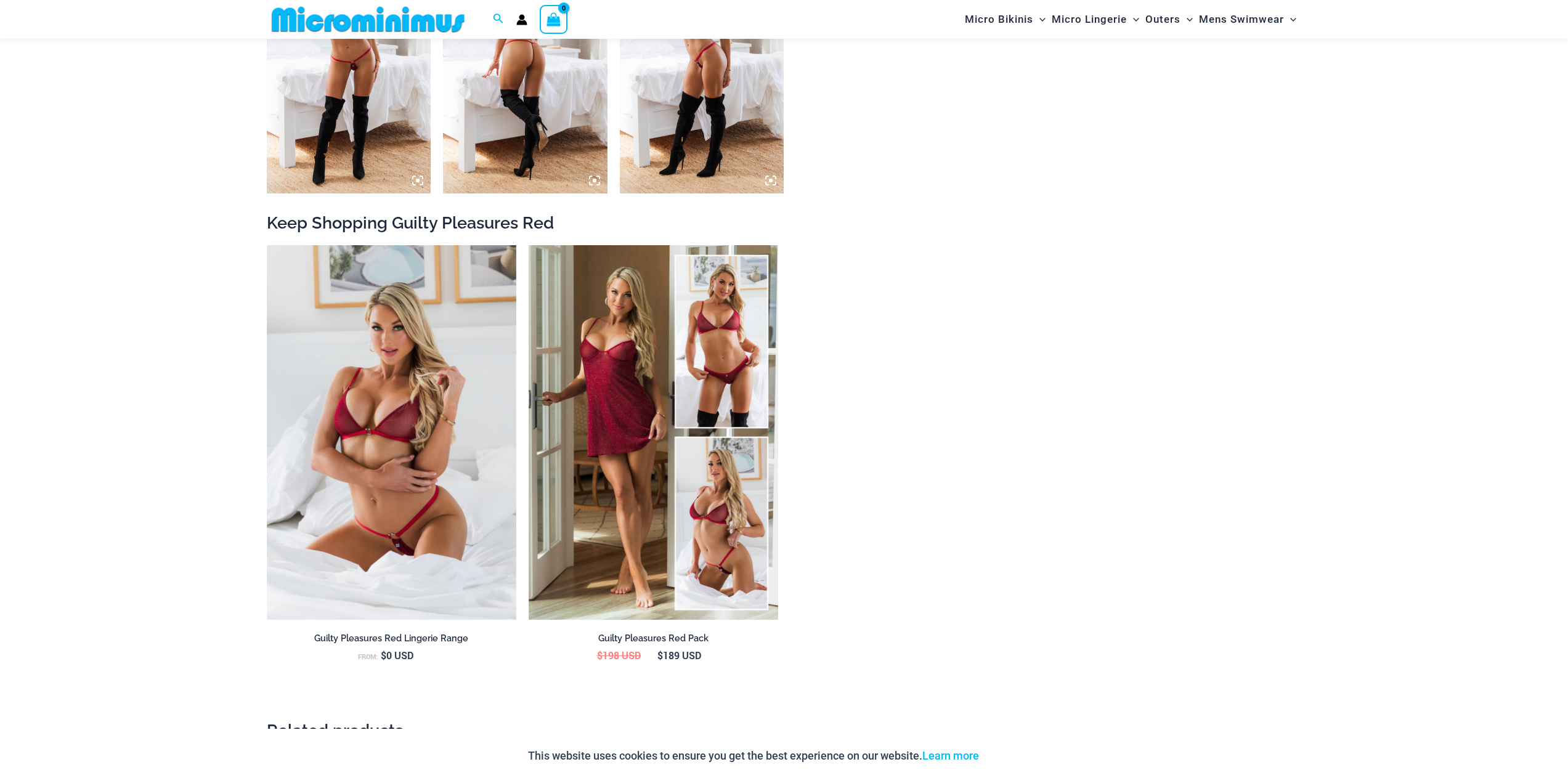
scroll to position [1530, 0]
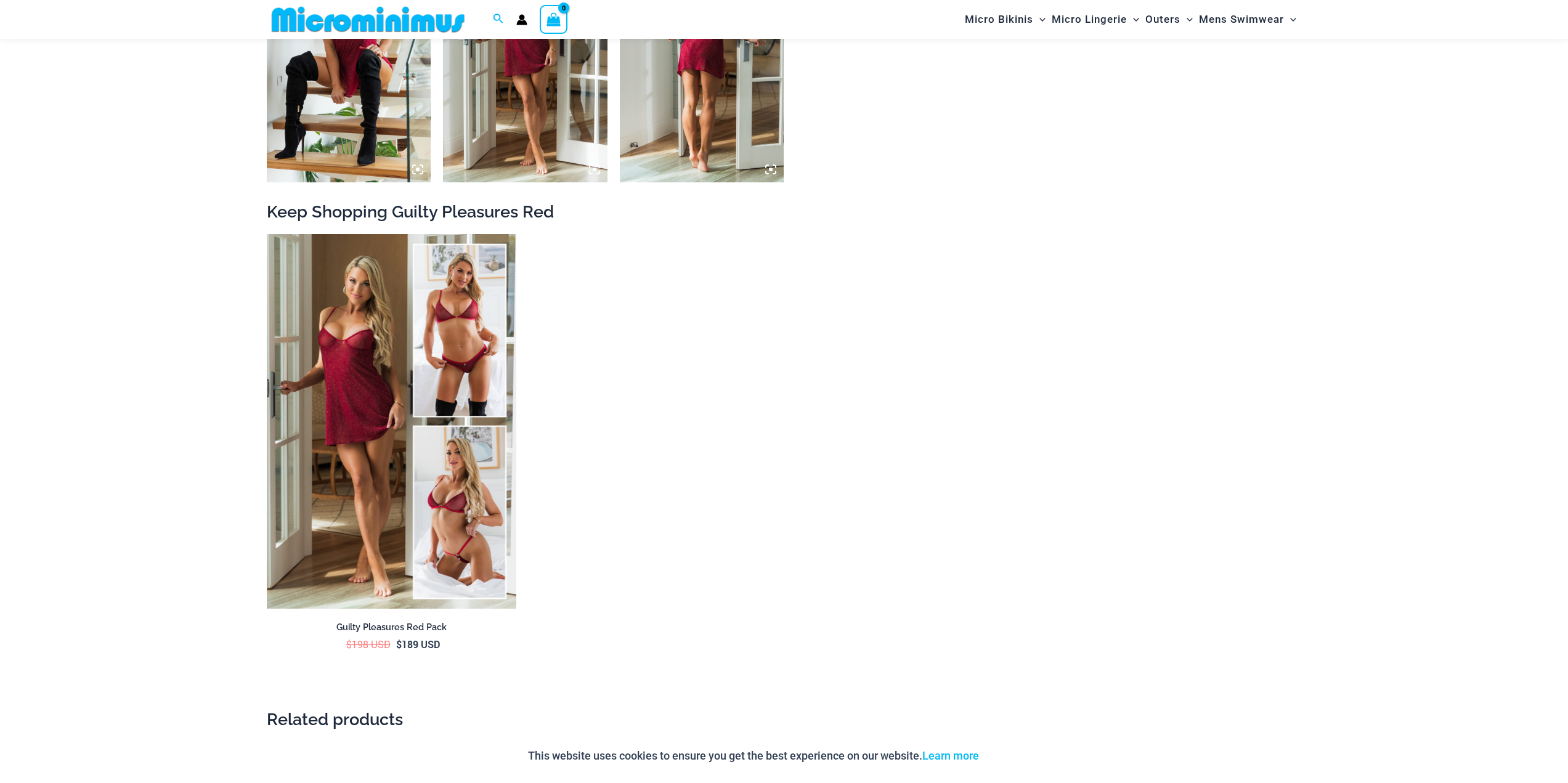
scroll to position [2083, 0]
